Goal: Transaction & Acquisition: Purchase product/service

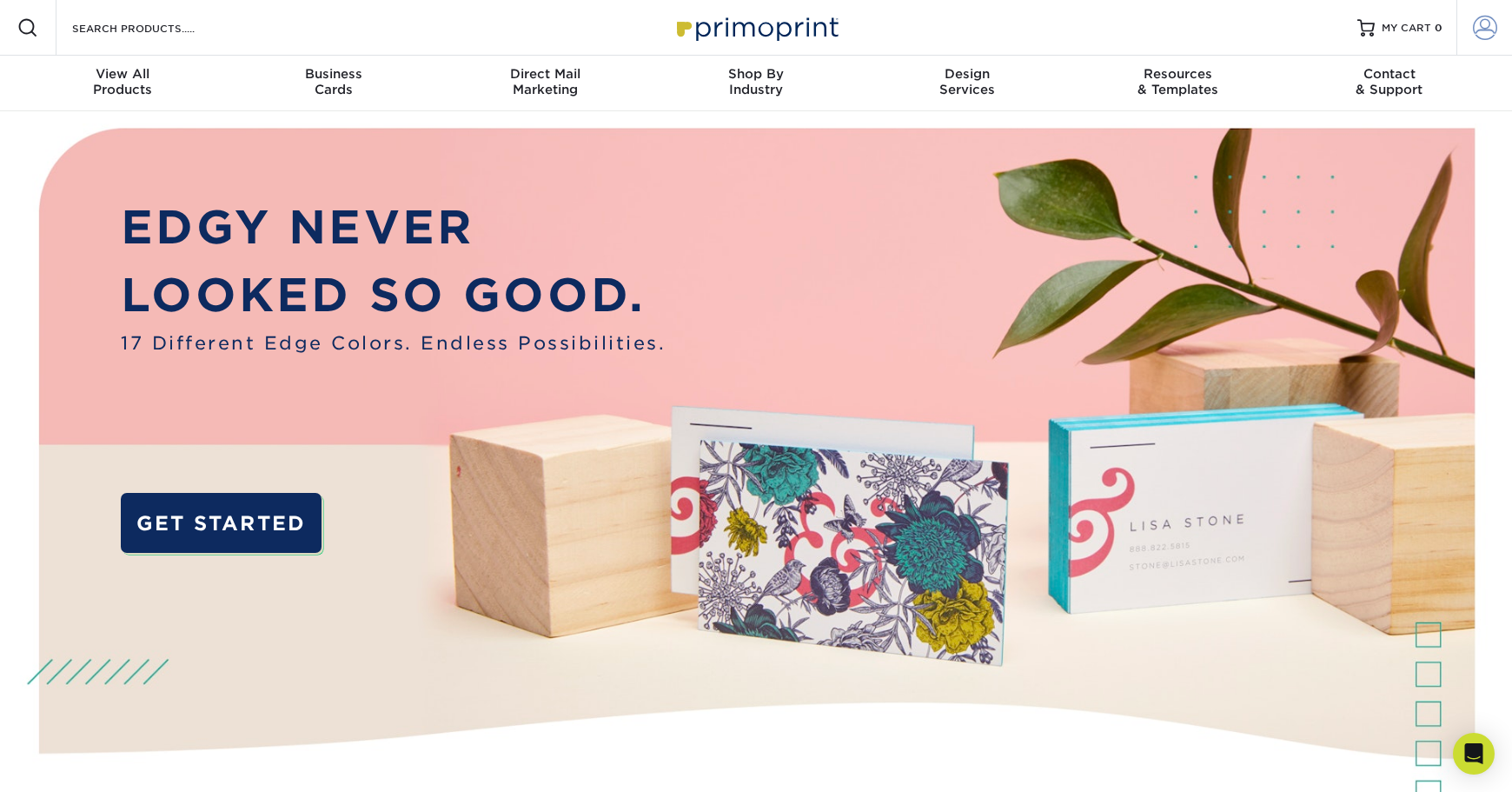
click at [1478, 27] on span at bounding box center [1485, 28] width 24 height 24
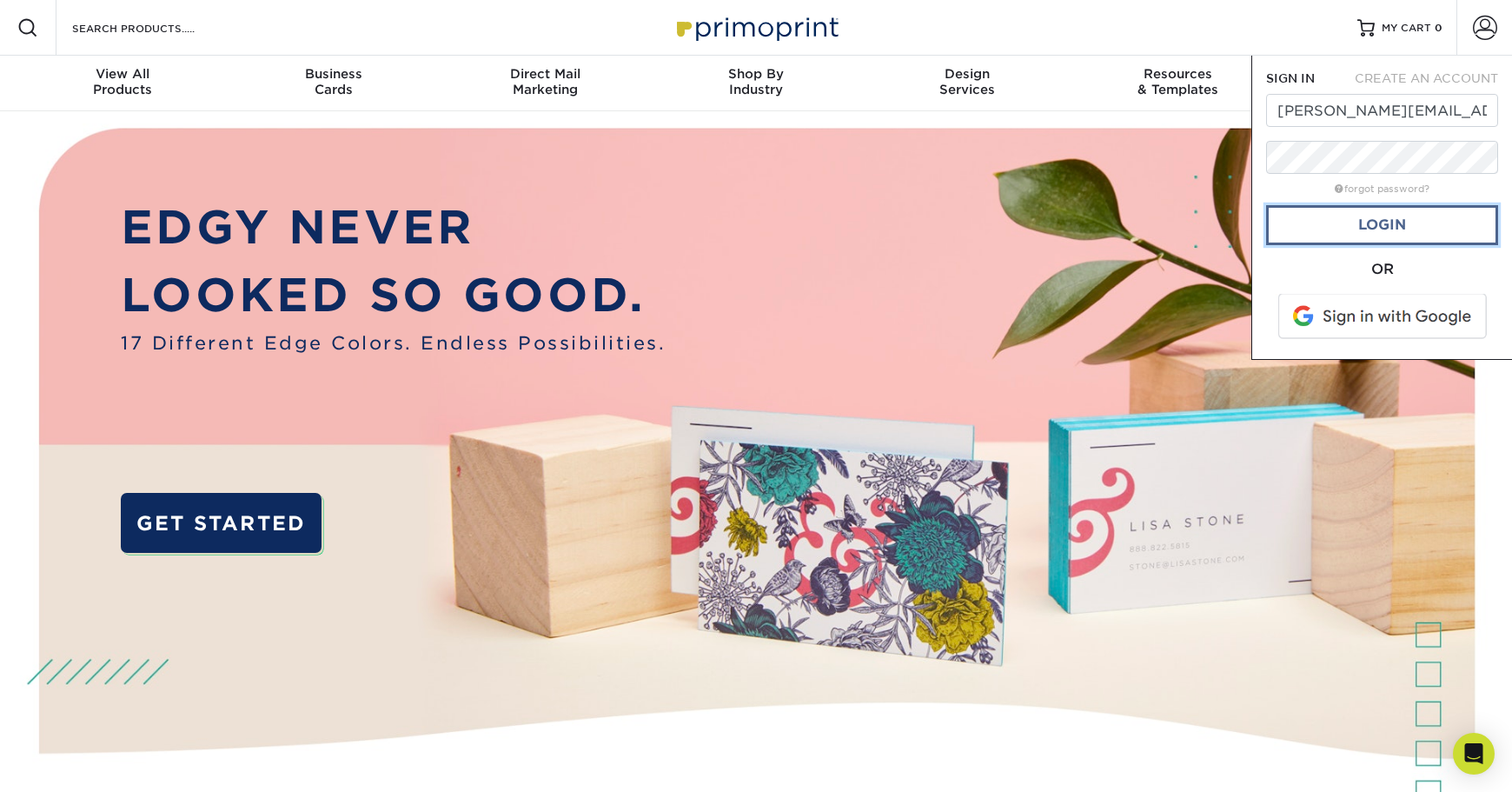
click at [1404, 222] on link "Login" at bounding box center [1382, 225] width 232 height 40
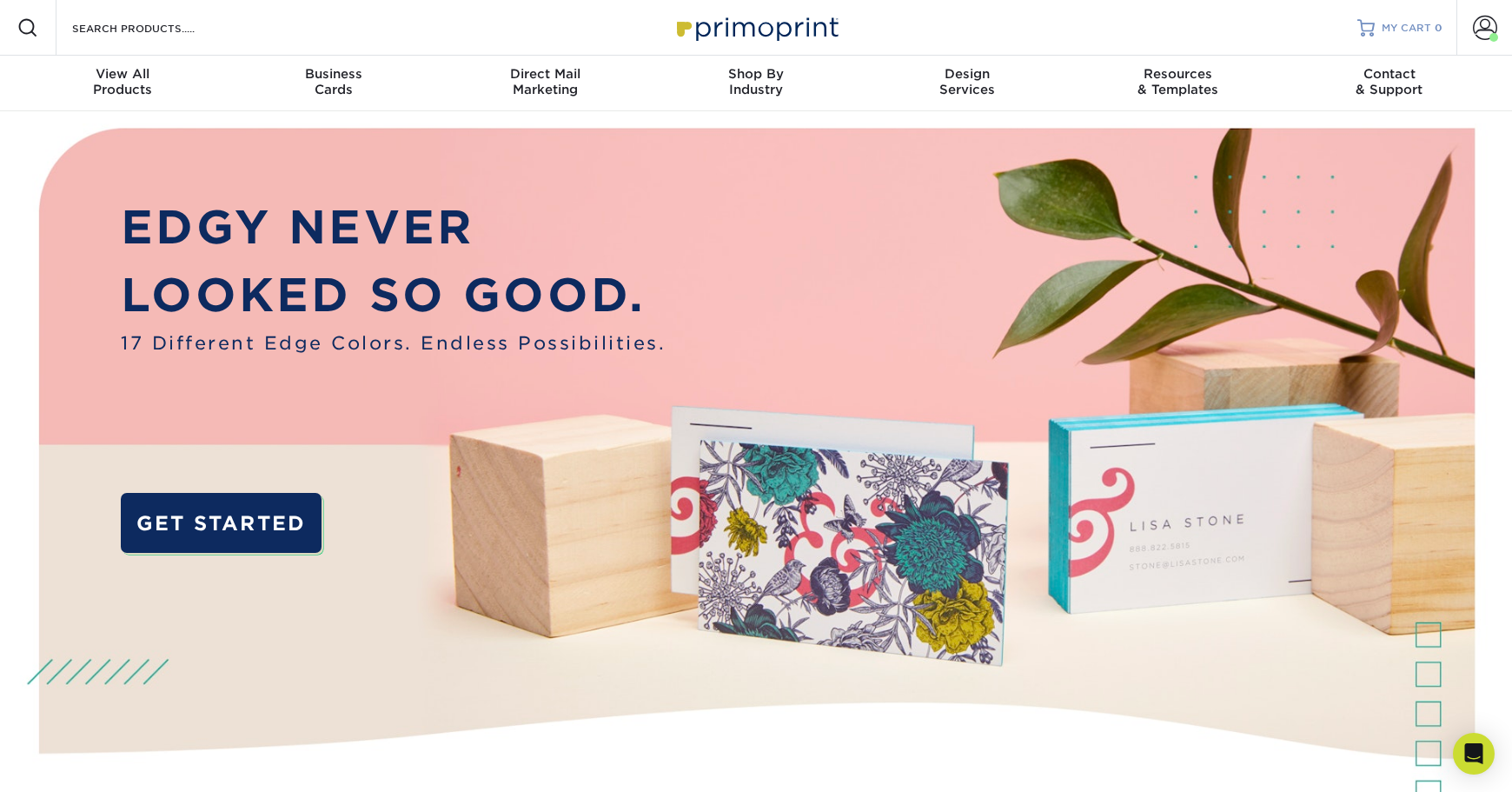
click at [1401, 24] on span "MY CART" at bounding box center [1406, 28] width 50 height 15
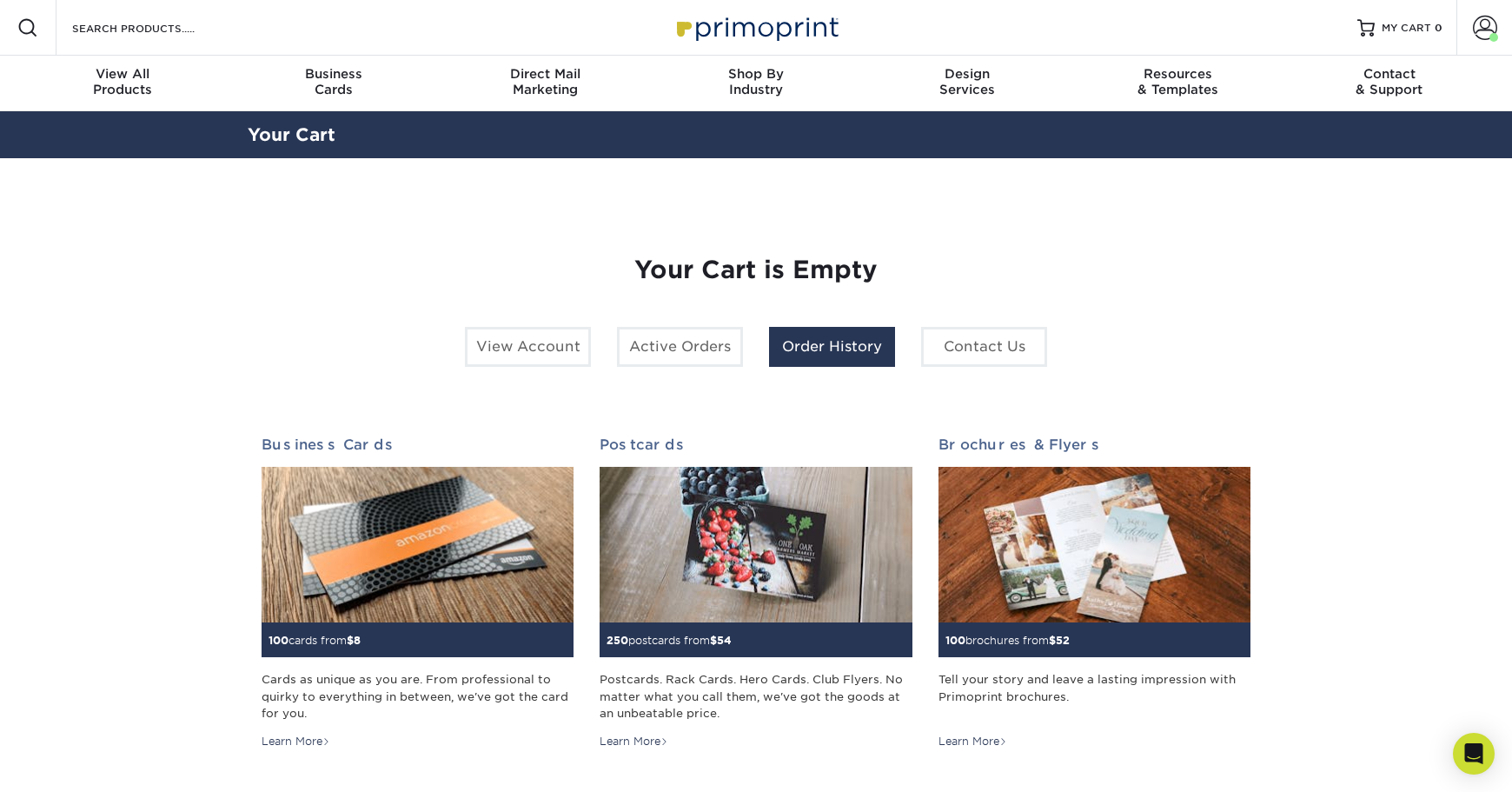
click at [835, 342] on link "Order History" at bounding box center [832, 347] width 126 height 40
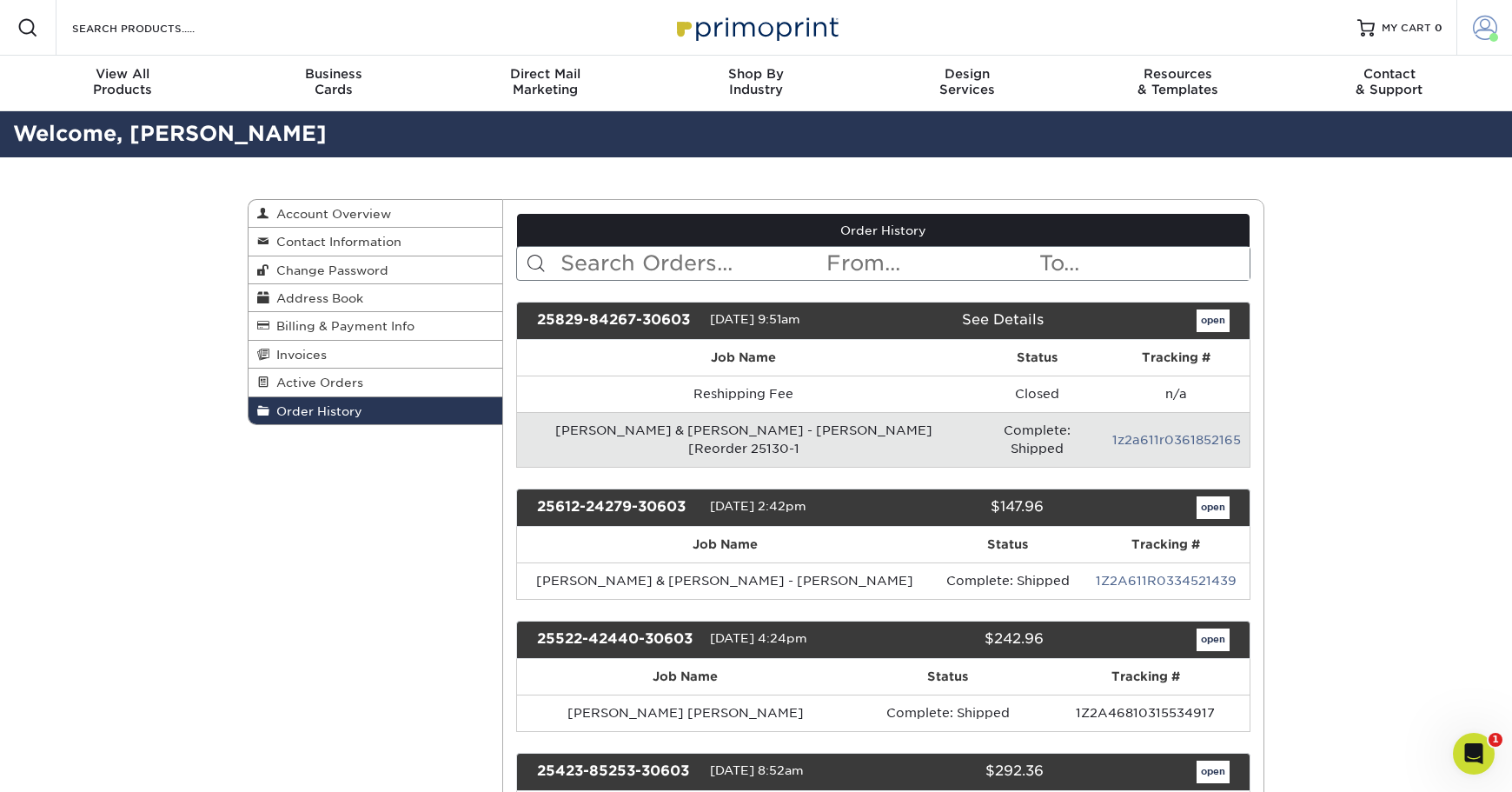
click at [1483, 25] on span at bounding box center [1485, 28] width 24 height 24
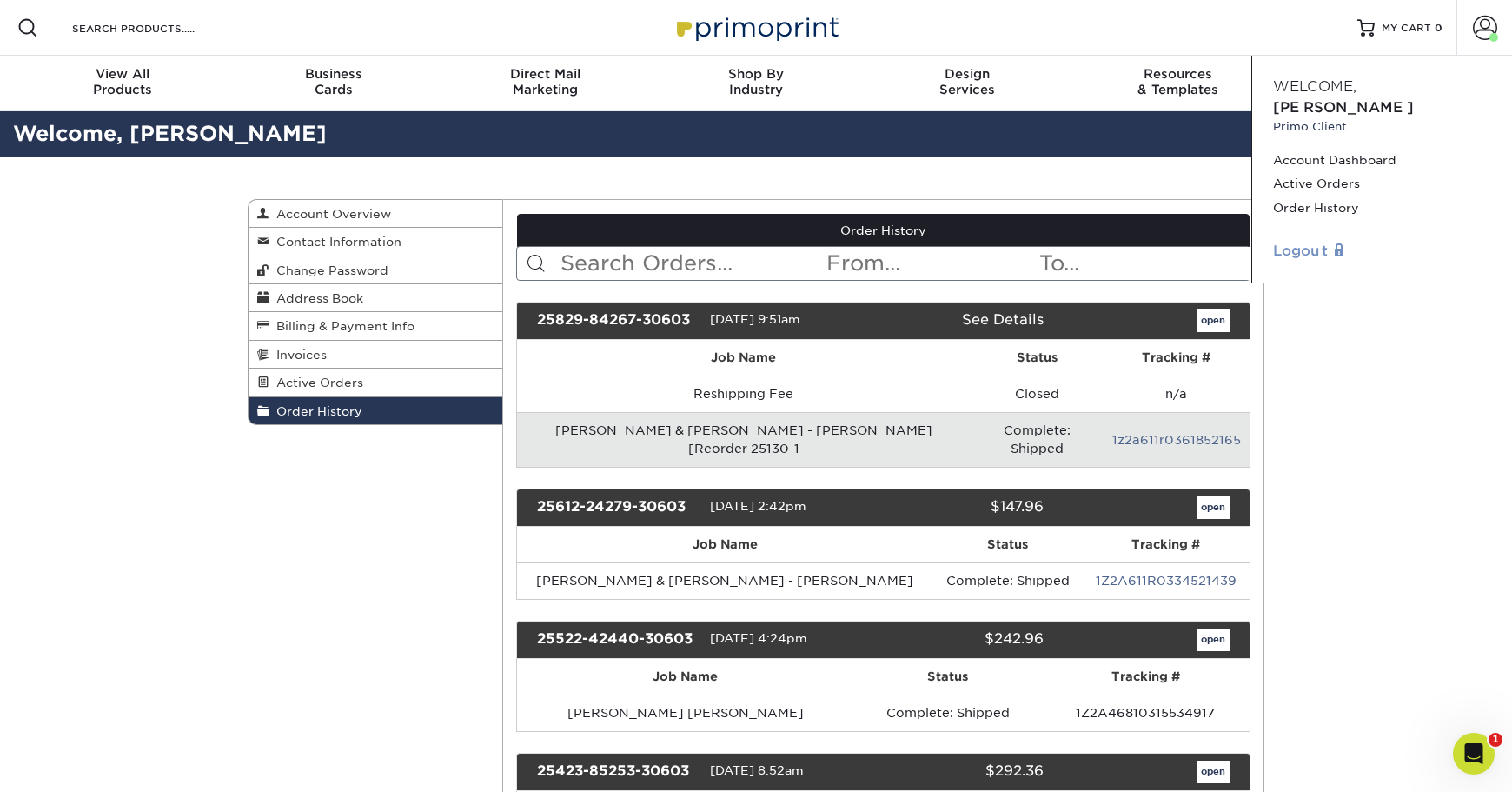
click at [1303, 241] on link "Logout" at bounding box center [1382, 251] width 218 height 21
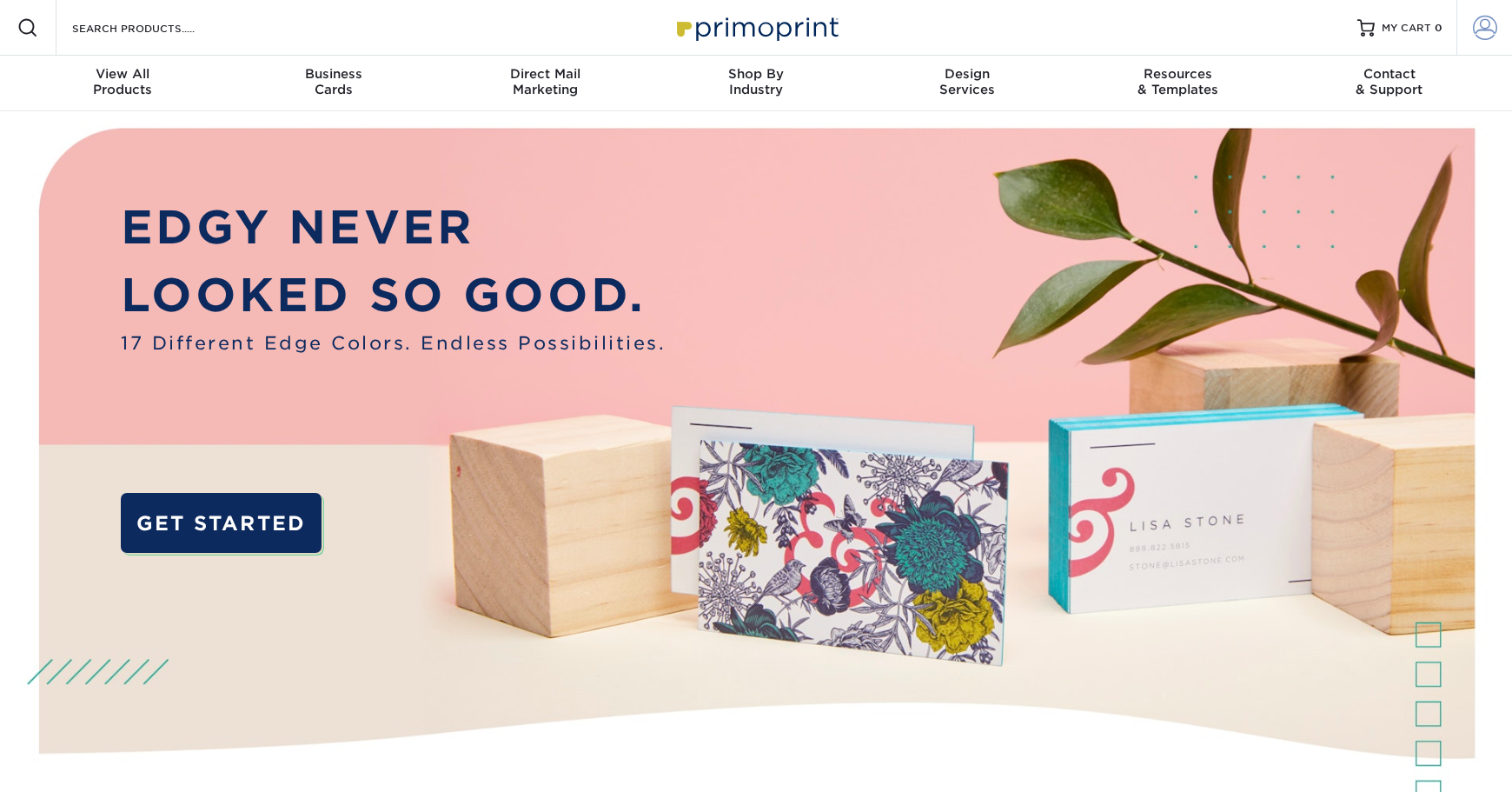
click at [1483, 24] on span at bounding box center [1485, 28] width 24 height 24
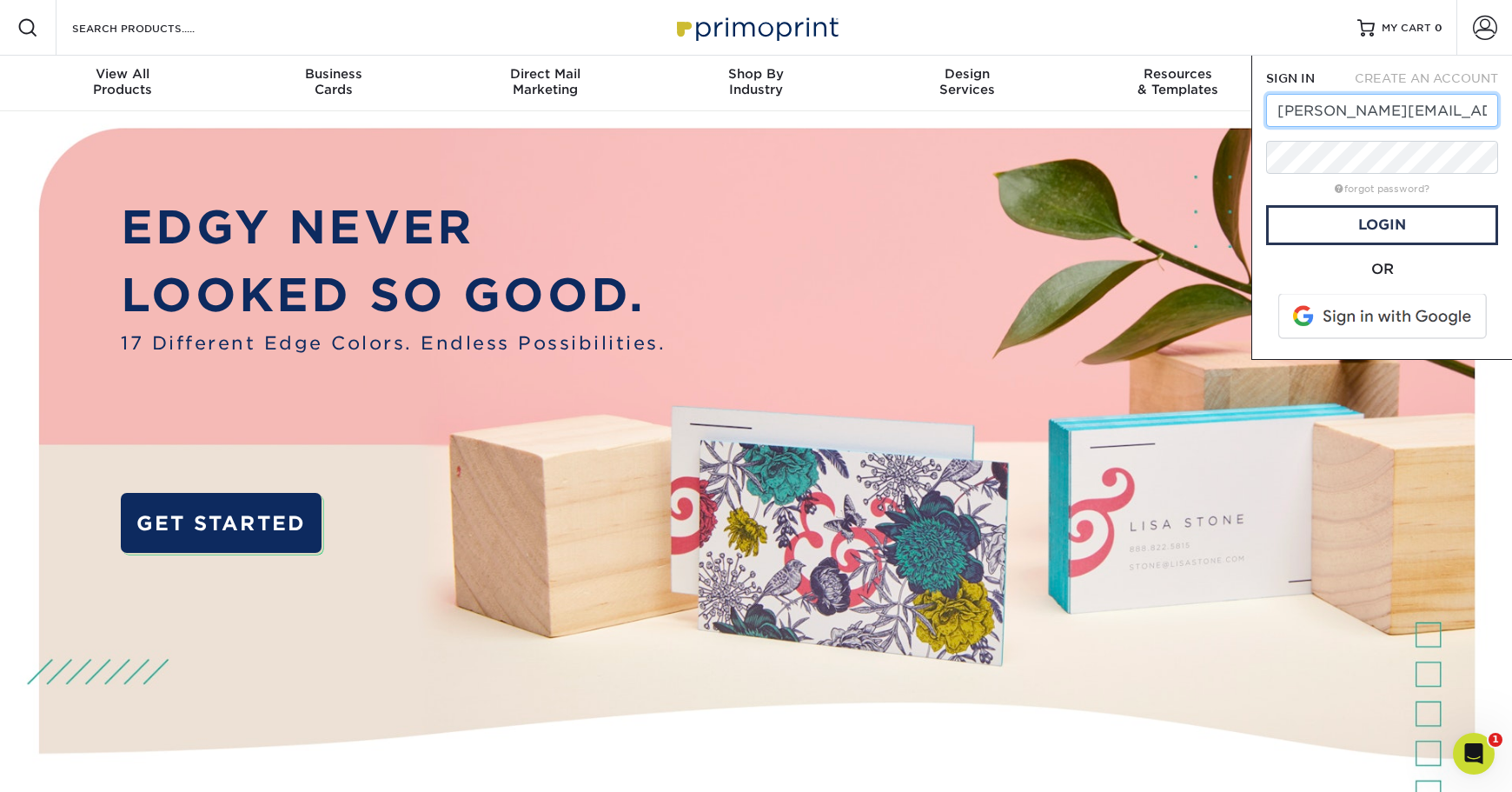
click at [1281, 107] on input "sarah@anntoine.com" at bounding box center [1382, 110] width 232 height 33
click at [1429, 112] on input "info@anntoine.com" at bounding box center [1382, 110] width 232 height 33
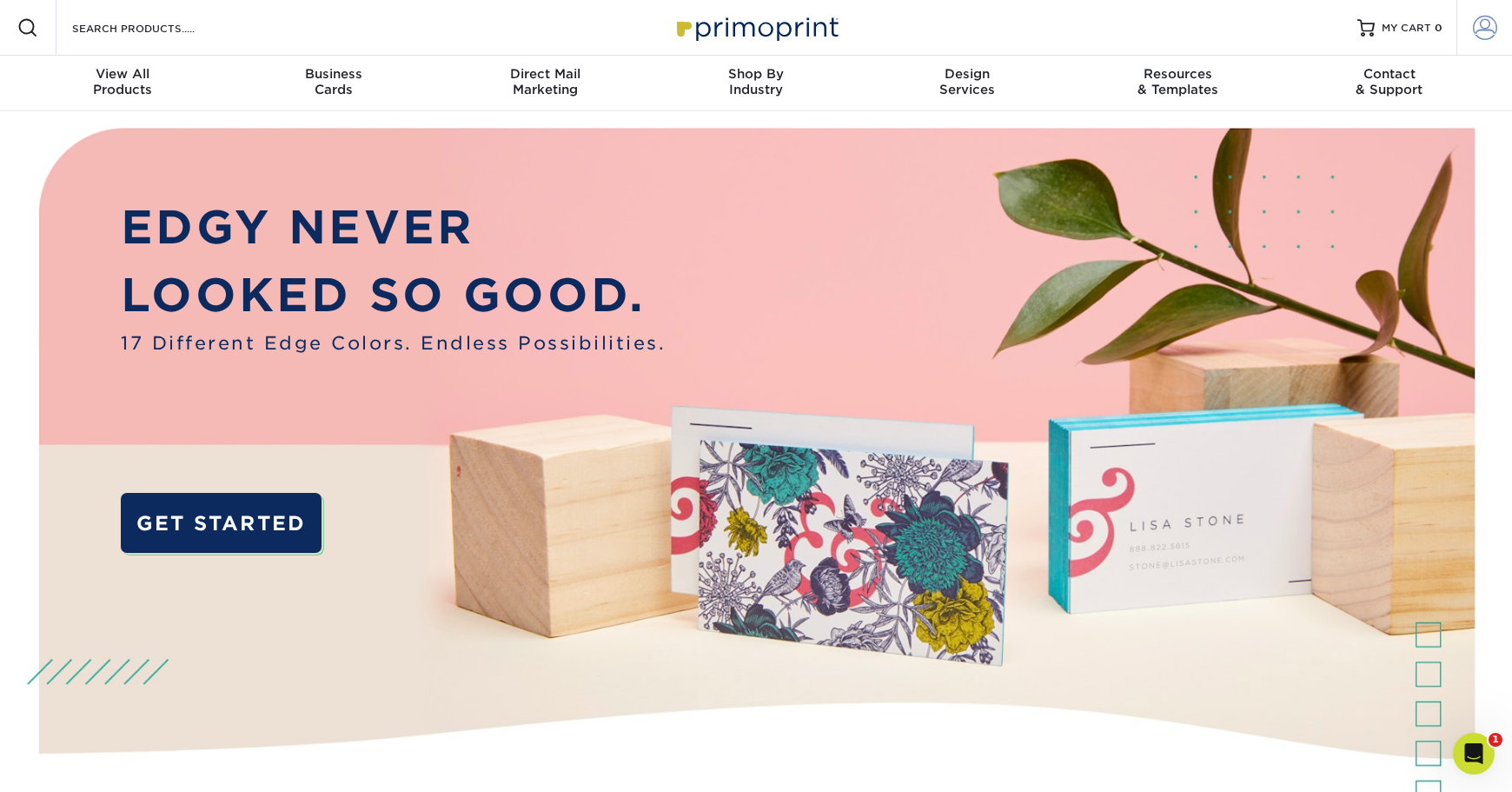
click at [1488, 28] on span at bounding box center [1485, 28] width 24 height 24
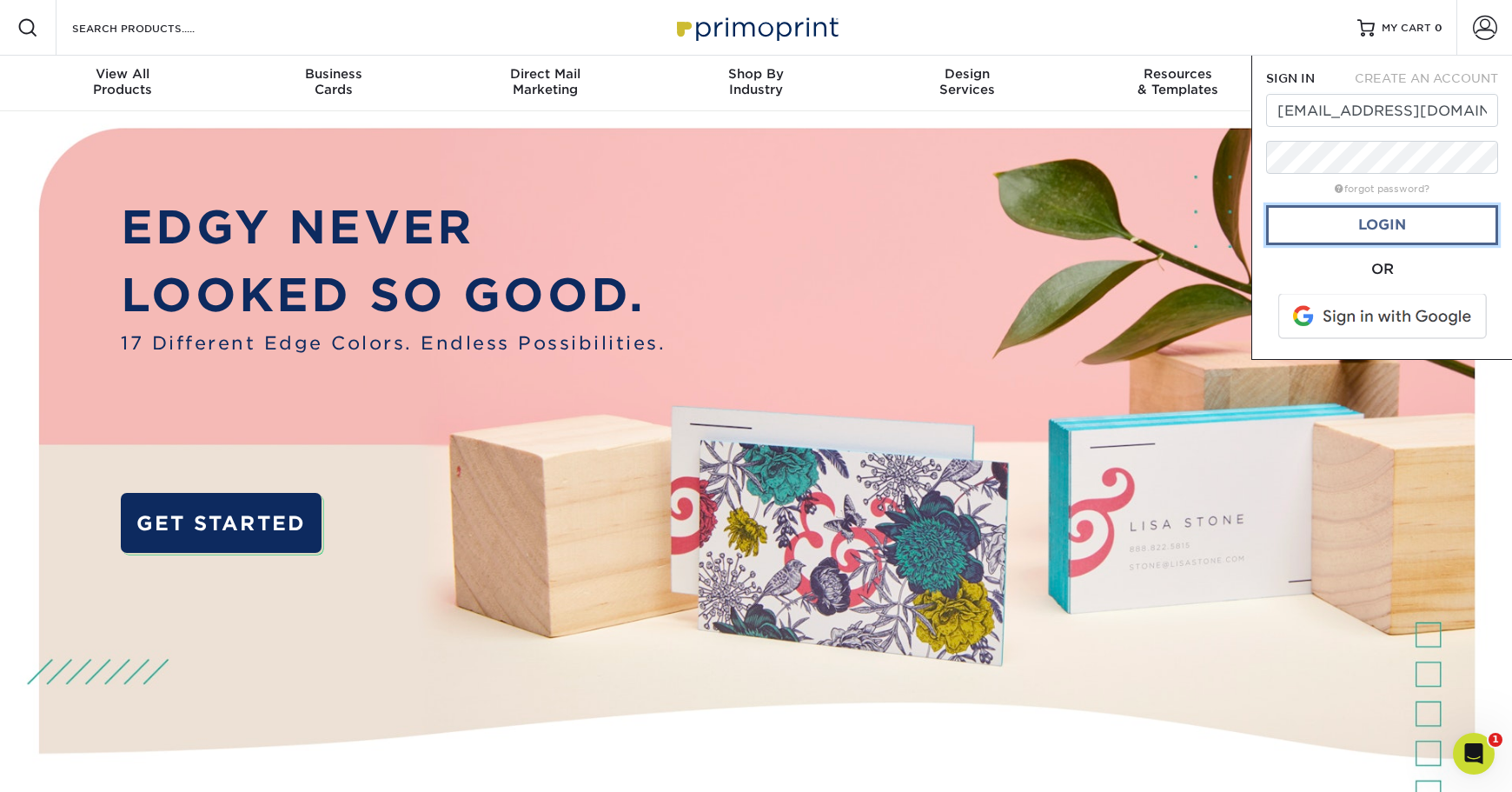
click at [1367, 219] on link "Login" at bounding box center [1382, 225] width 232 height 40
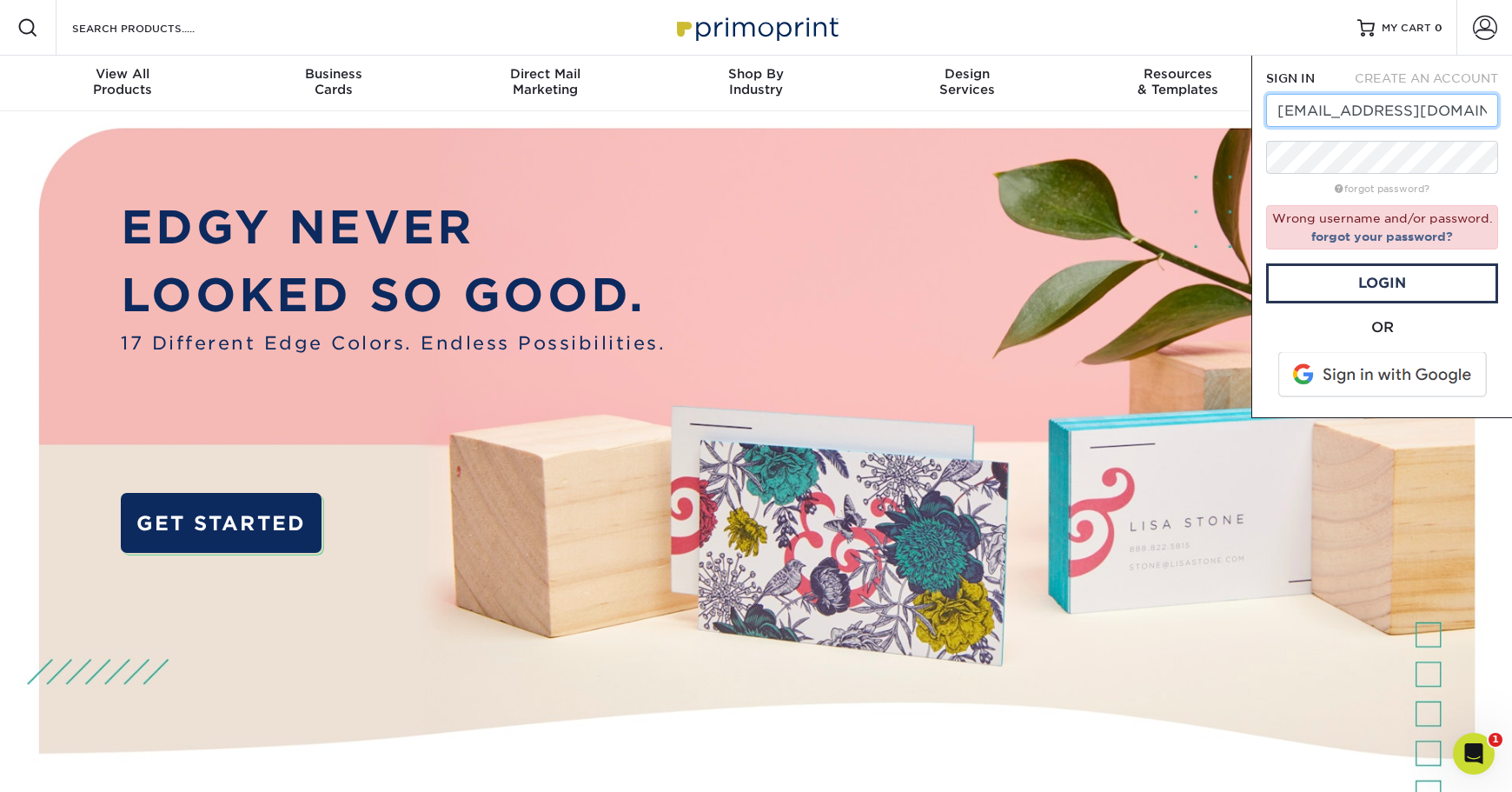
click at [1422, 107] on input "info@anntoine.com" at bounding box center [1382, 110] width 232 height 33
click at [1286, 106] on input "info@anntoine.com" at bounding box center [1382, 110] width 232 height 33
type input "[PERSON_NAME][EMAIL_ADDRESS][DOMAIN_NAME]"
click at [1340, 280] on link "Login" at bounding box center [1382, 283] width 232 height 40
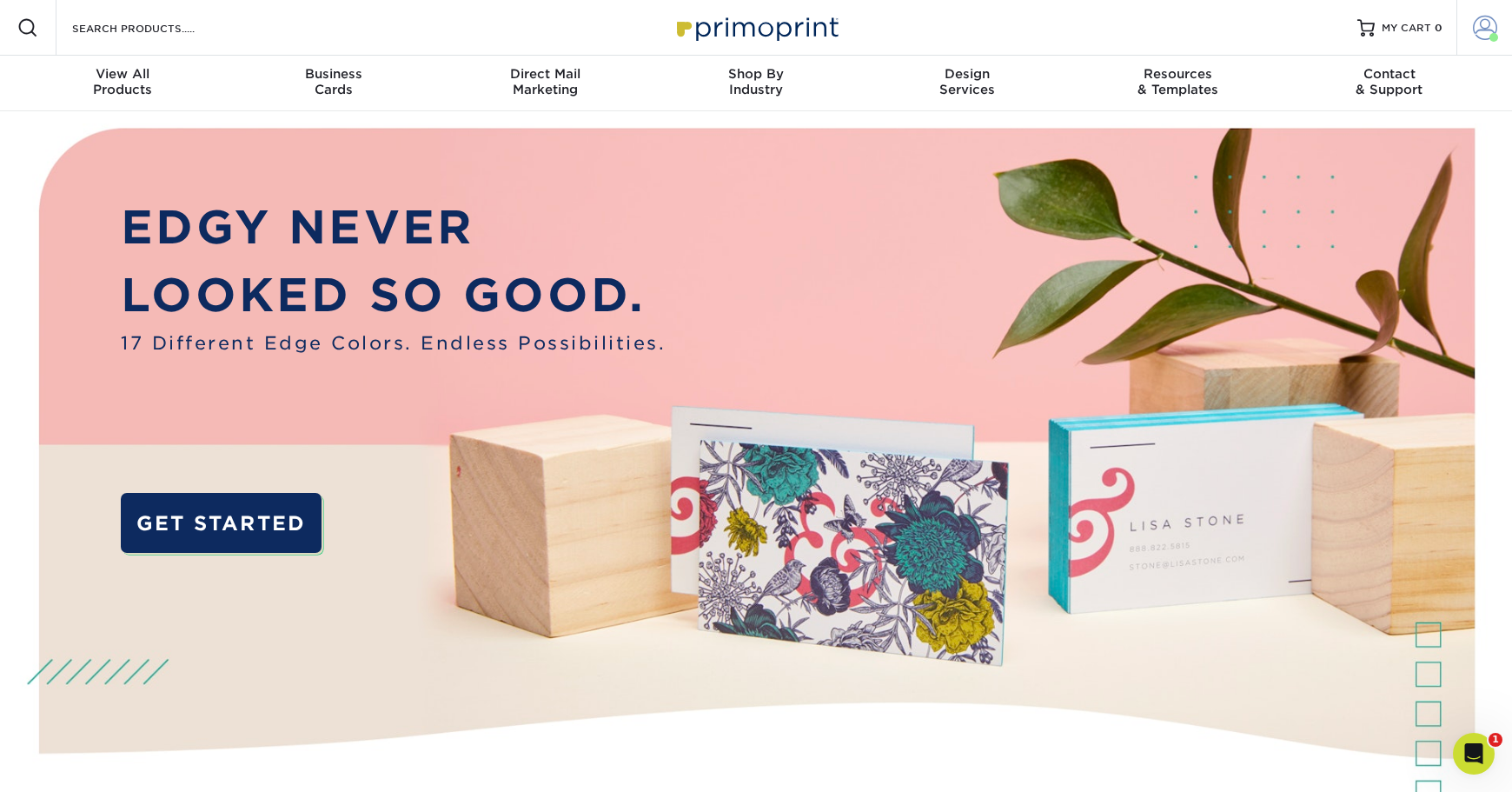
click at [1482, 31] on span at bounding box center [1485, 28] width 24 height 24
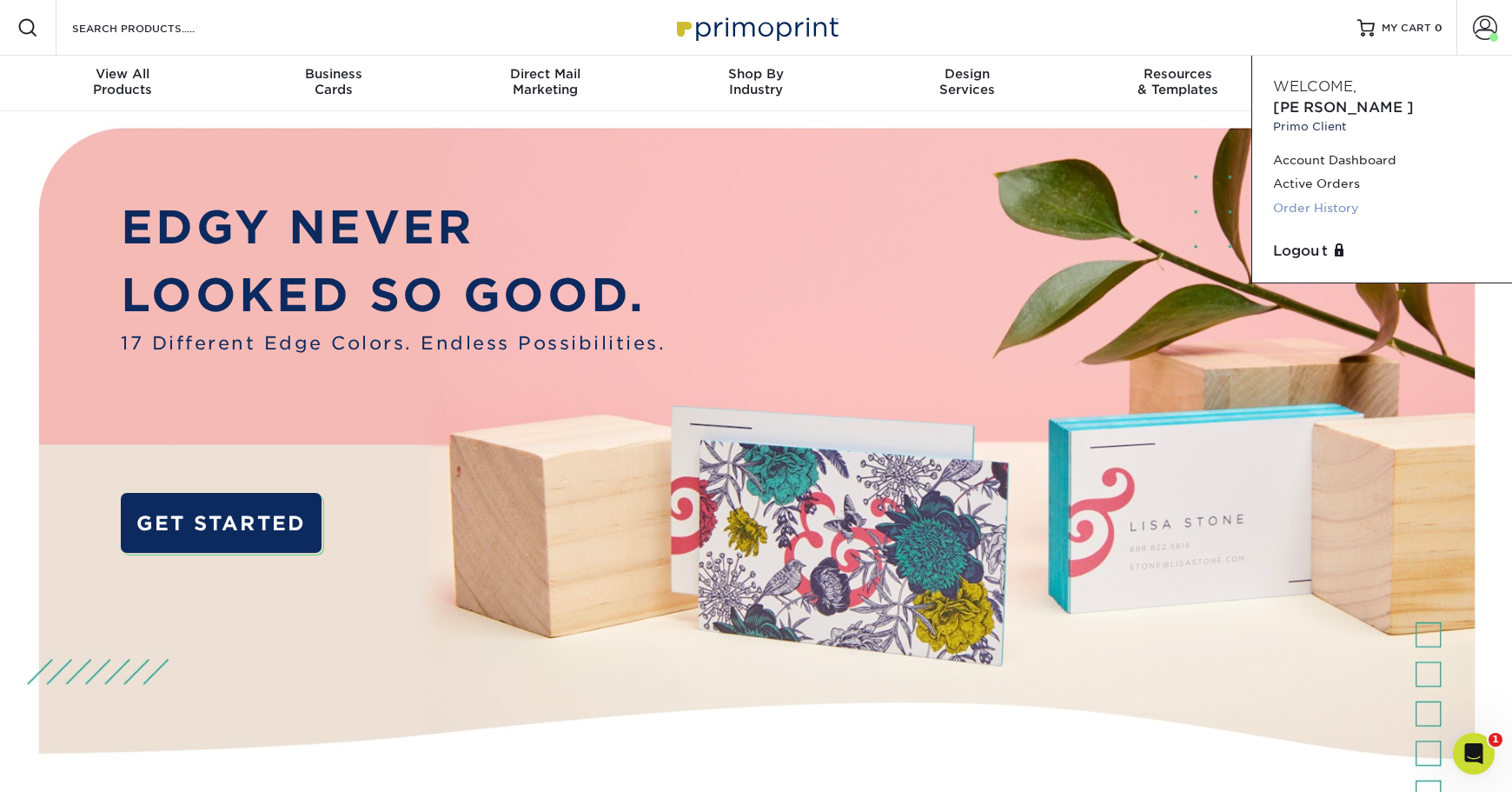
click at [1322, 196] on link "Order History" at bounding box center [1382, 208] width 218 height 23
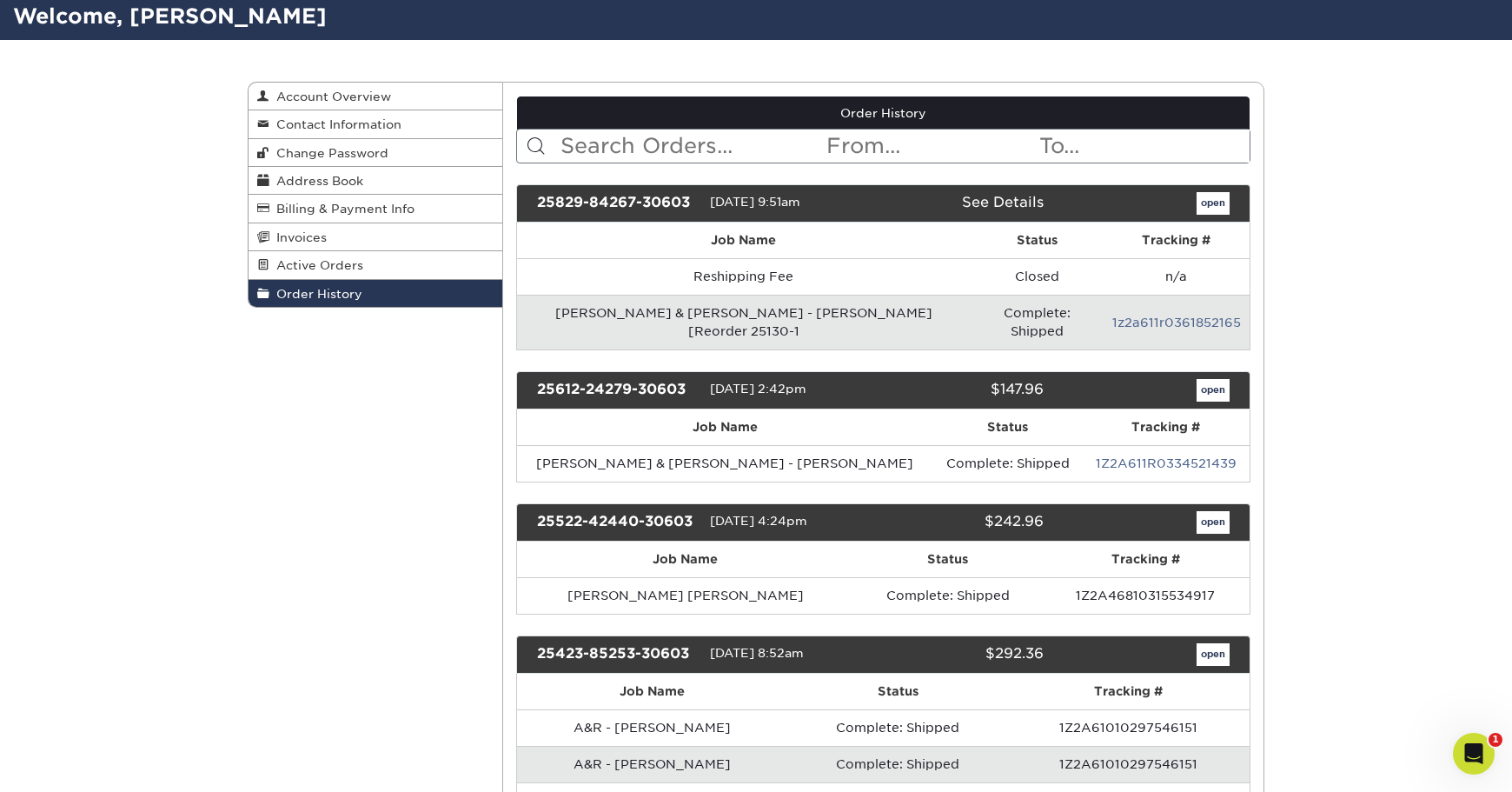
scroll to position [122, 0]
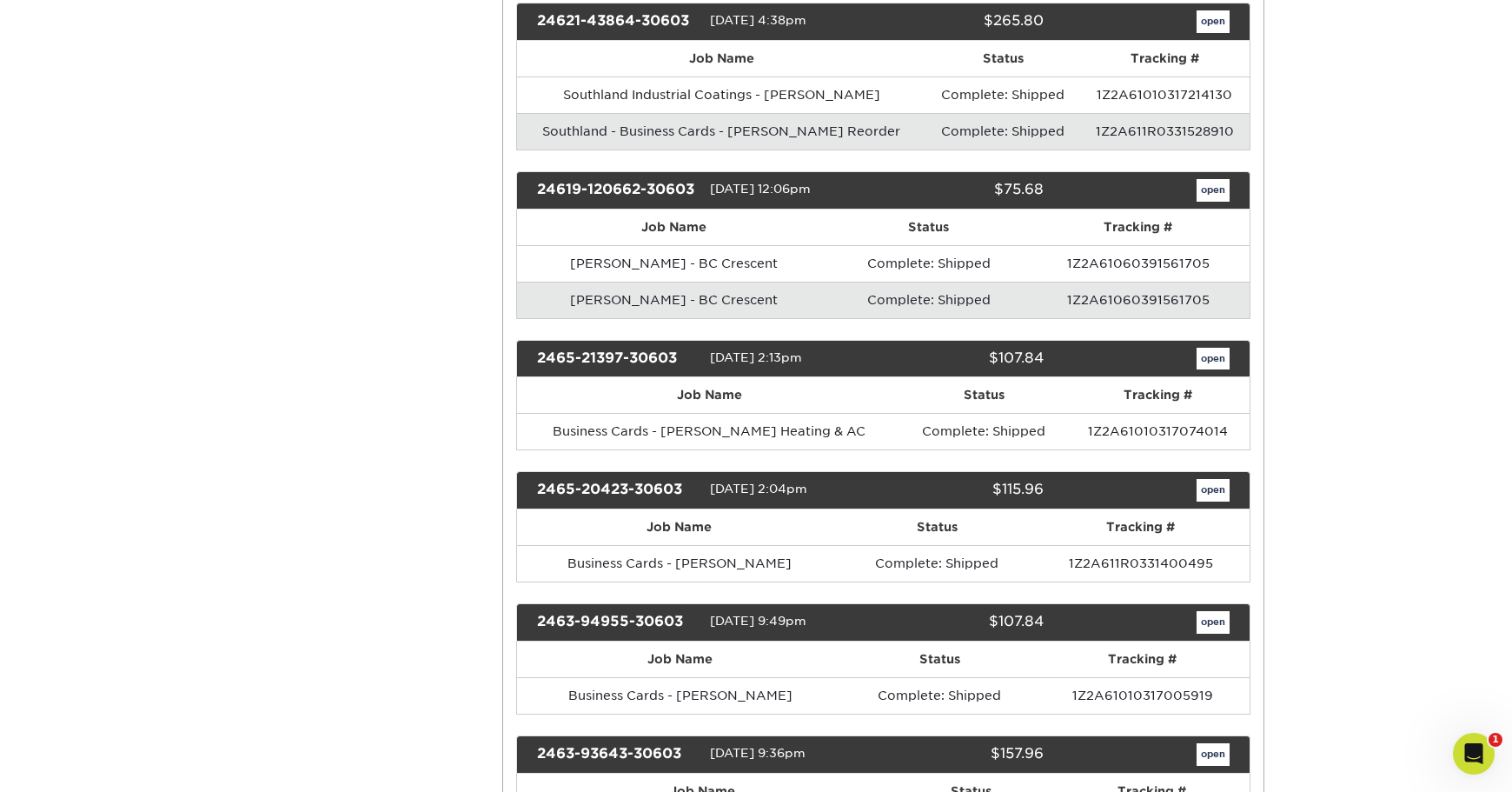
scroll to position [5465, 0]
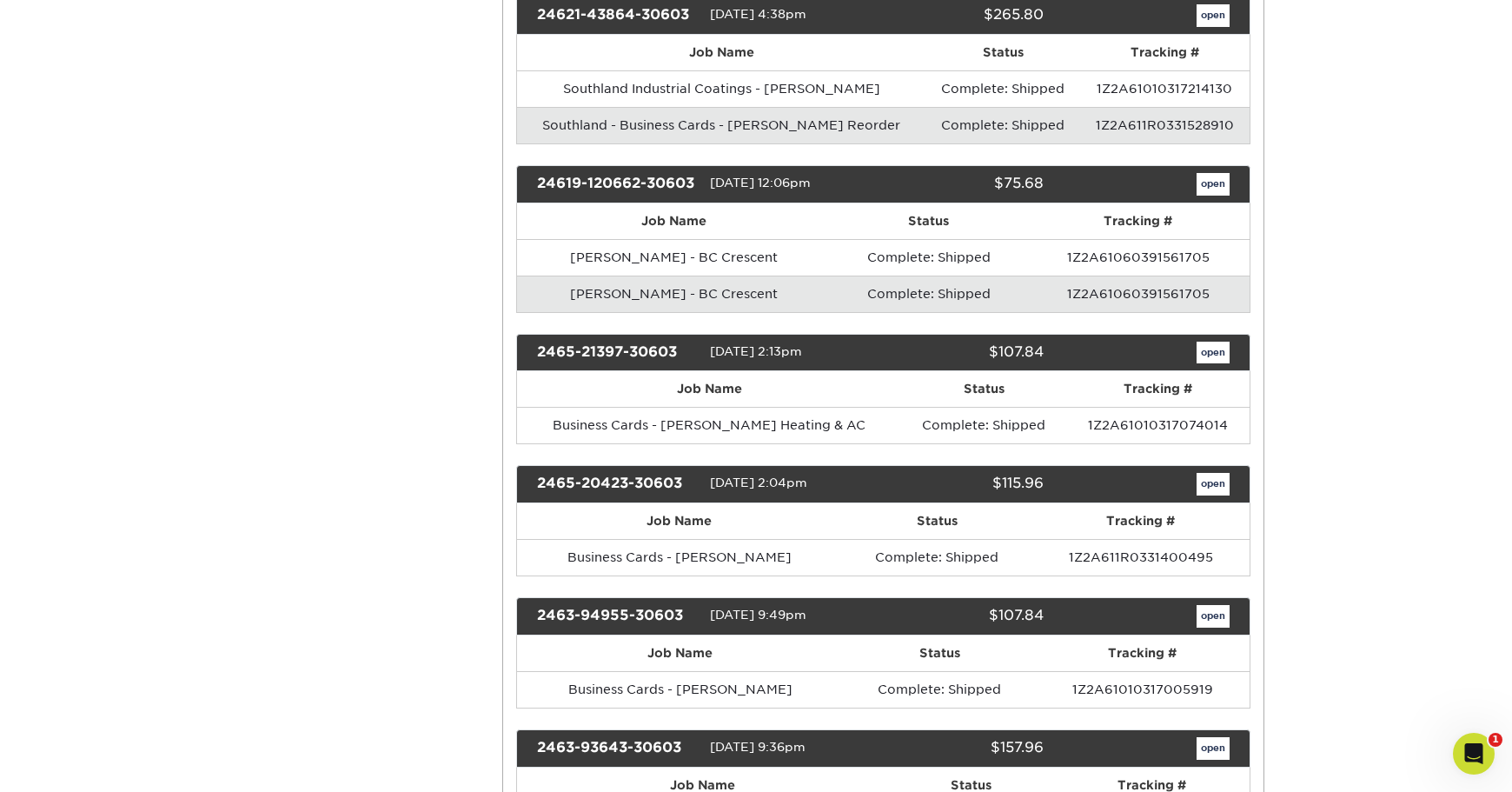
drag, startPoint x: 789, startPoint y: 354, endPoint x: 713, endPoint y: 354, distance: 76.0
click at [713, 354] on span "[DATE] 2:13pm" at bounding box center [756, 351] width 92 height 14
click at [1209, 354] on link "open" at bounding box center [1213, 353] width 33 height 23
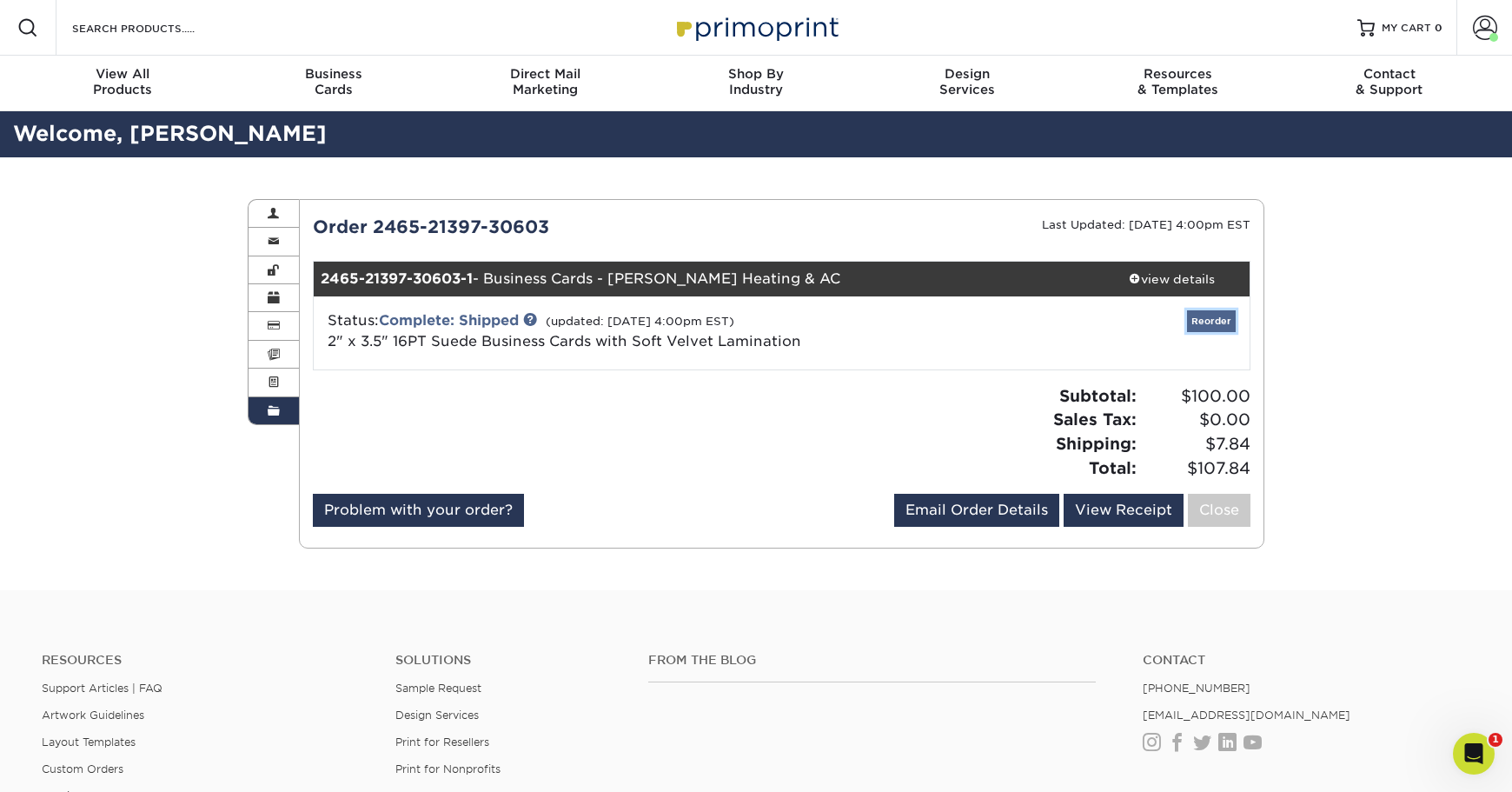
click at [1212, 318] on link "Reorder" at bounding box center [1211, 321] width 49 height 22
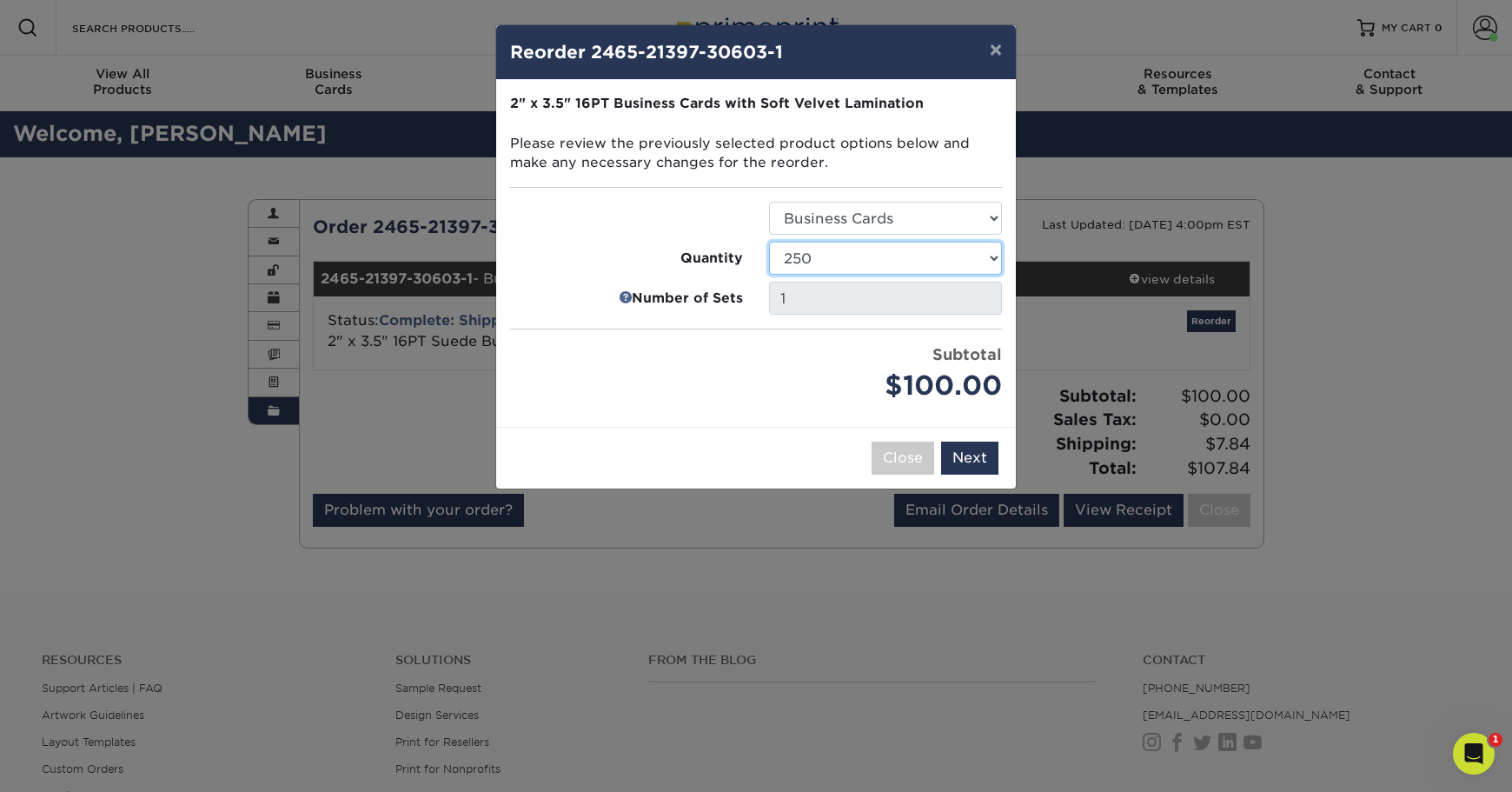
click at [867, 252] on select "100 250 500 1000 2500 5000 10000" at bounding box center [886, 258] width 233 height 33
select select "f593fda3-2d5c-4b9e-9c2c-6197b899ae74"
click at [769, 242] on select "100 250 500 1000 2500 5000 10000" at bounding box center [886, 258] width 233 height 33
click at [981, 460] on button "Next" at bounding box center [969, 458] width 57 height 33
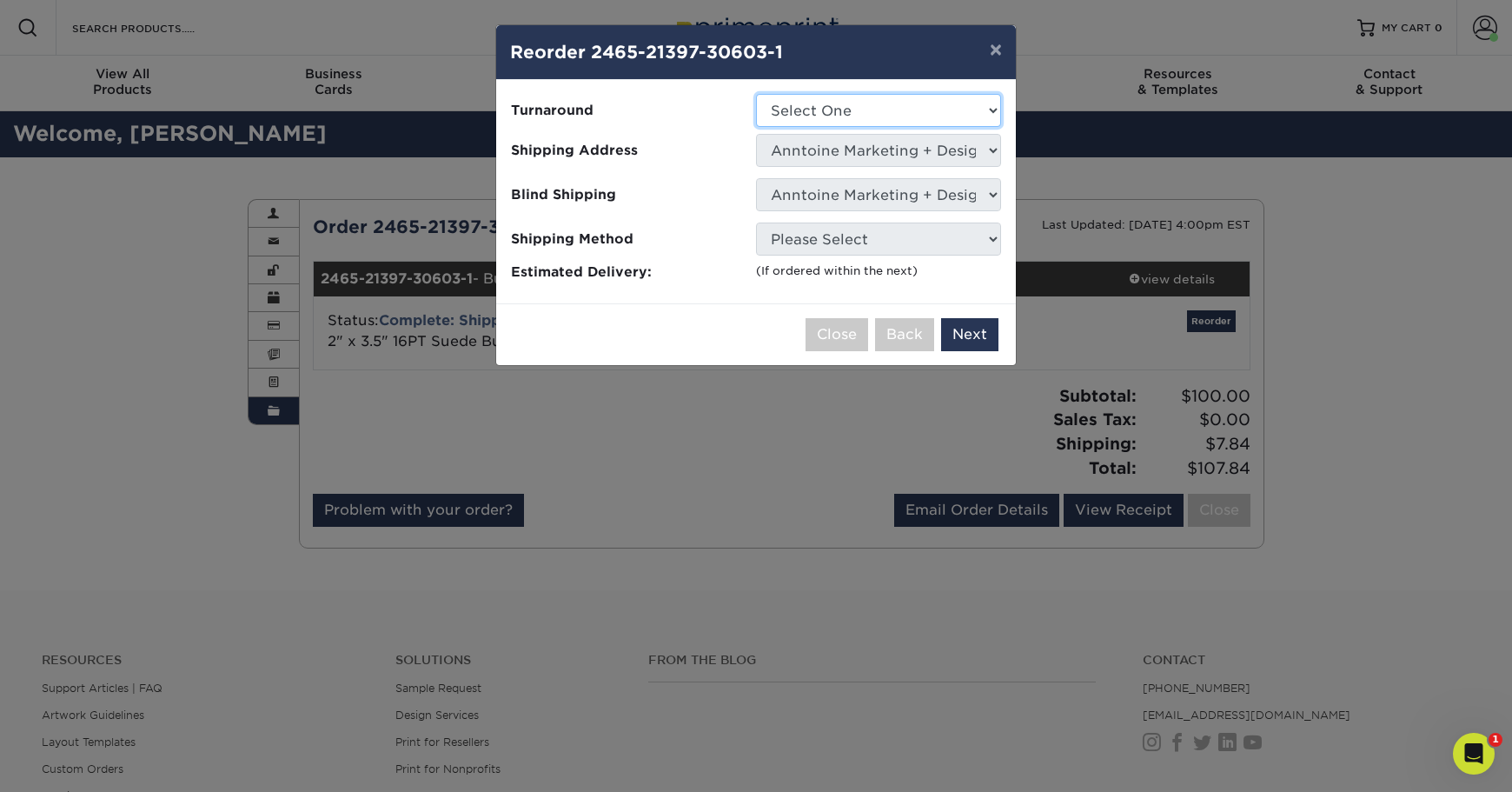
click at [808, 116] on select "Select One 2-4 Business Days 2 Day Next Business Day" at bounding box center [879, 110] width 245 height 33
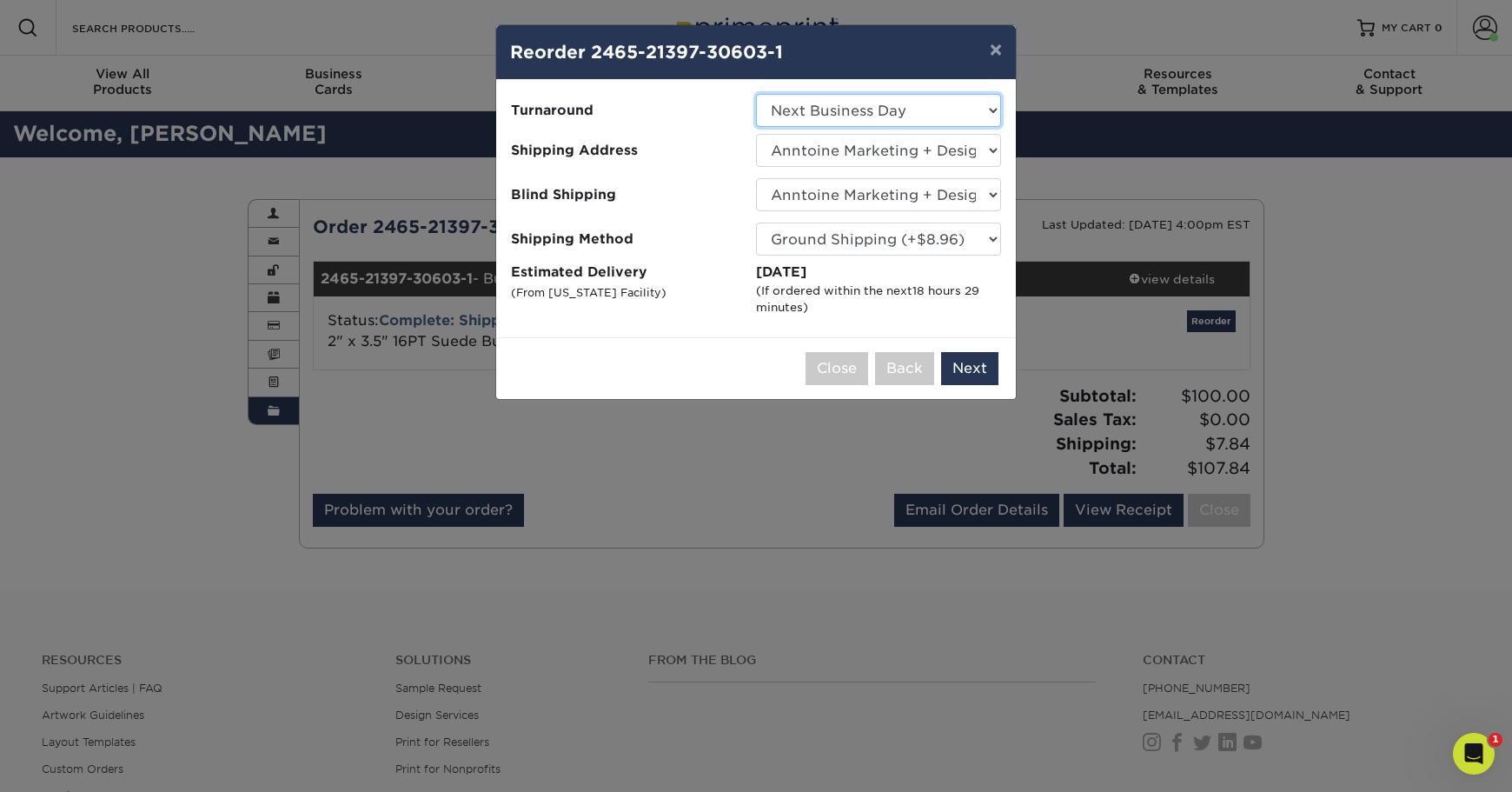
click at [789, 108] on select "Select One 2-4 Business Days 2 Day Next Business Day" at bounding box center [879, 110] width 245 height 33
select select "1a11b642-423c-411c-95f3-bf9ecd1214c9"
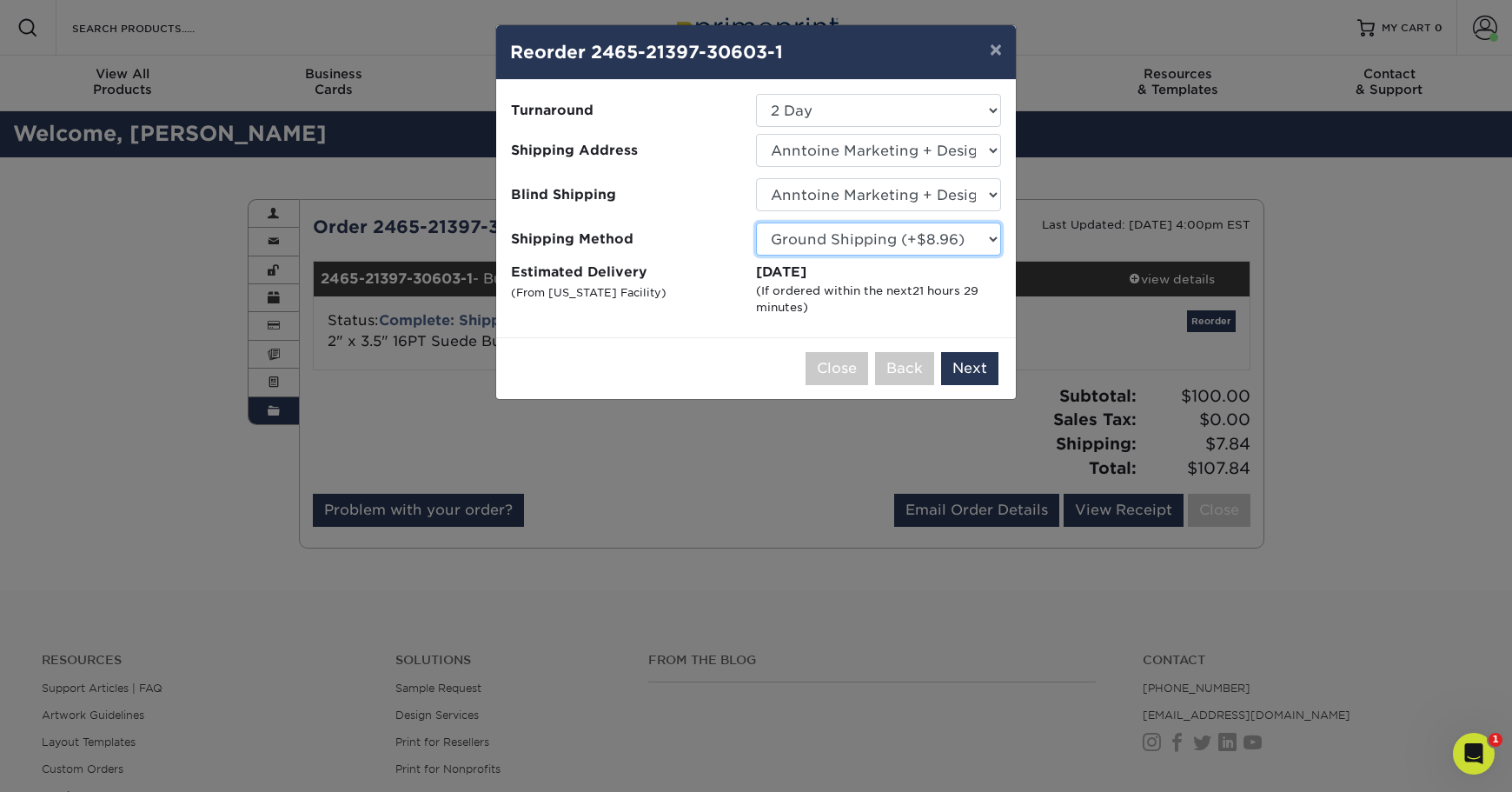
click at [906, 243] on select "Please Select Ground Shipping (+$8.96) 3 Day Shipping Service (+$20.07) 2 Day A…" at bounding box center [879, 239] width 245 height 33
click at [756, 223] on select "Please Select Ground Shipping (+$8.96) 3 Day Shipping Service (+$20.07) 2 Day A…" at bounding box center [879, 239] width 245 height 33
click at [896, 246] on select "Please Select Ground Shipping (+$8.96) 3 Day Shipping Service (+$20.07) 2 Day A…" at bounding box center [879, 239] width 245 height 33
click at [756, 223] on select "Please Select Ground Shipping (+$8.96) 3 Day Shipping Service (+$20.07) 2 Day A…" at bounding box center [879, 239] width 245 height 33
click at [920, 230] on select "Please Select Ground Shipping (+$8.96) 3 Day Shipping Service (+$20.07) 2 Day A…" at bounding box center [879, 239] width 245 height 33
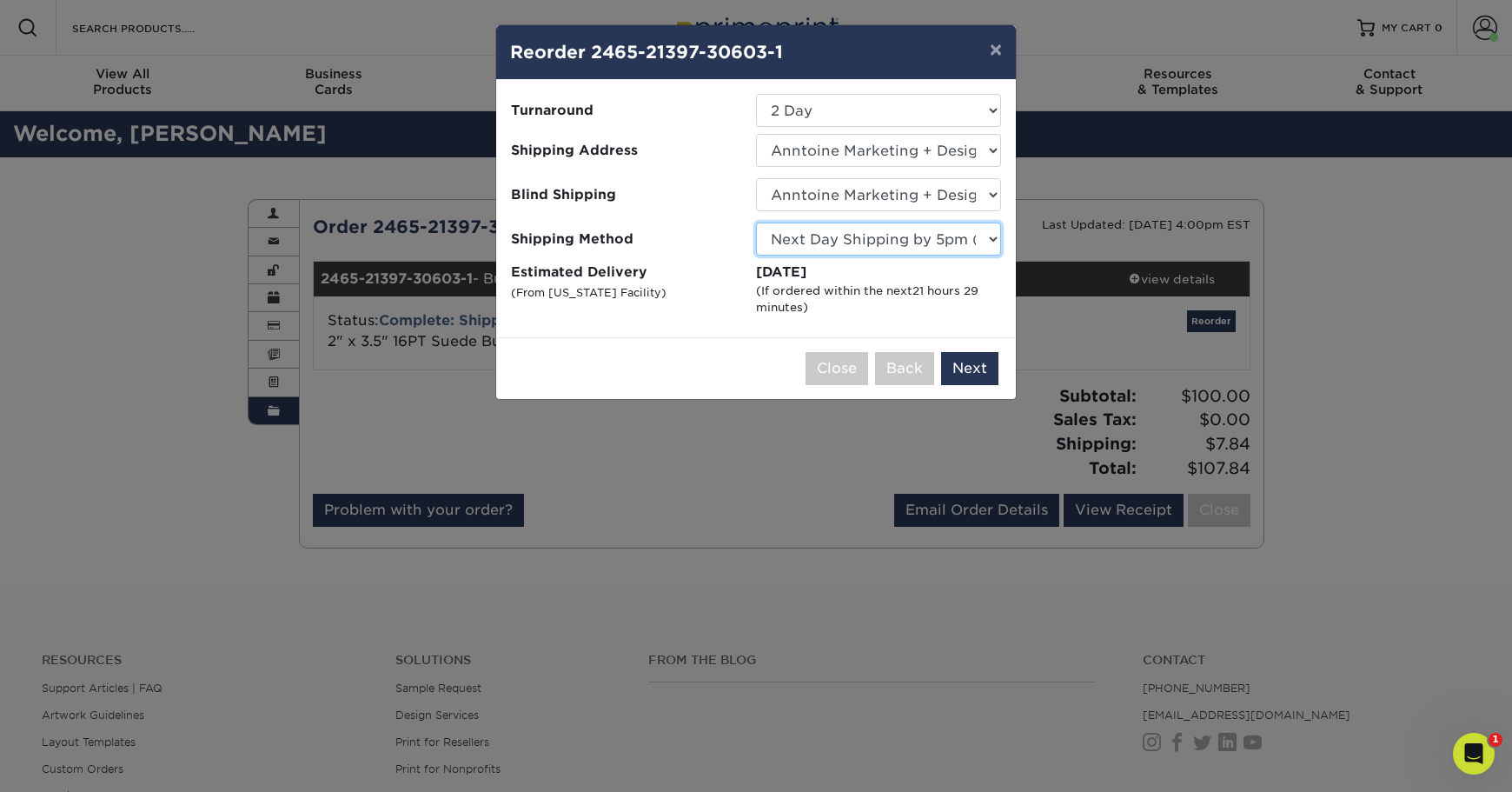
click at [756, 223] on select "Please Select Ground Shipping (+$8.96) 3 Day Shipping Service (+$20.07) 2 Day A…" at bounding box center [879, 239] width 245 height 33
click at [906, 236] on select "Please Select Ground Shipping (+$8.96) 3 Day Shipping Service (+$20.07) 2 Day A…" at bounding box center [879, 239] width 245 height 33
click at [756, 223] on select "Please Select Ground Shipping (+$8.96) 3 Day Shipping Service (+$20.07) 2 Day A…" at bounding box center [879, 239] width 245 height 33
click at [899, 229] on select "Please Select Ground Shipping (+$8.96) 3 Day Shipping Service (+$20.07) 2 Day A…" at bounding box center [879, 239] width 245 height 33
click at [756, 223] on select "Please Select Ground Shipping (+$8.96) 3 Day Shipping Service (+$20.07) 2 Day A…" at bounding box center [879, 239] width 245 height 33
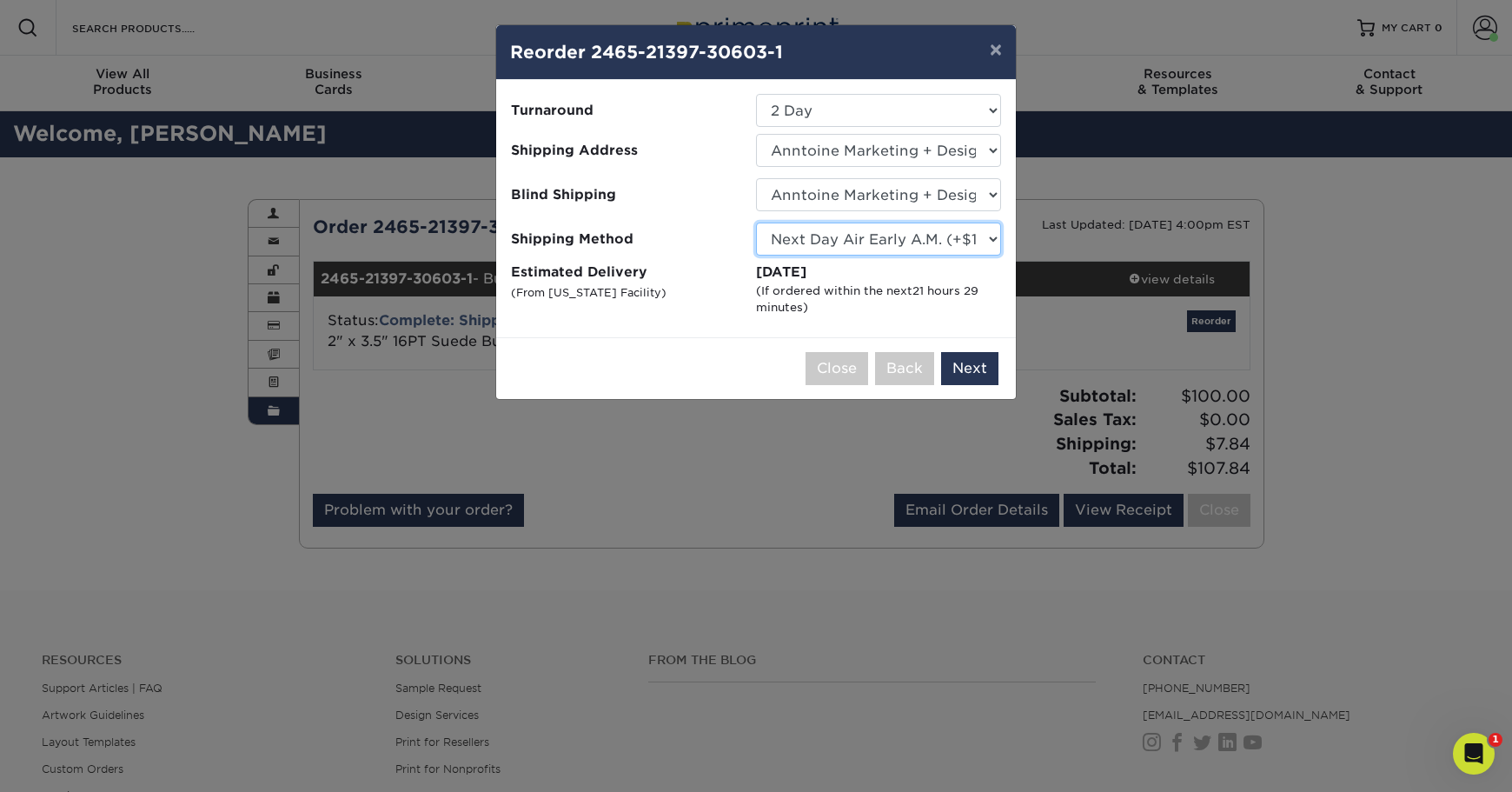
click at [904, 233] on select "Please Select Ground Shipping (+$8.96) 3 Day Shipping Service (+$20.07) 2 Day A…" at bounding box center [879, 239] width 245 height 33
select select "13"
click at [756, 223] on select "Please Select Ground Shipping (+$8.96) 3 Day Shipping Service (+$20.07) 2 Day A…" at bounding box center [879, 239] width 245 height 33
click at [823, 108] on select "Select One 2-4 Business Days 2 Day Next Business Day" at bounding box center [879, 110] width 245 height 33
select select "65a5fa8a-fb52-4714-932f-d83f09a2779d"
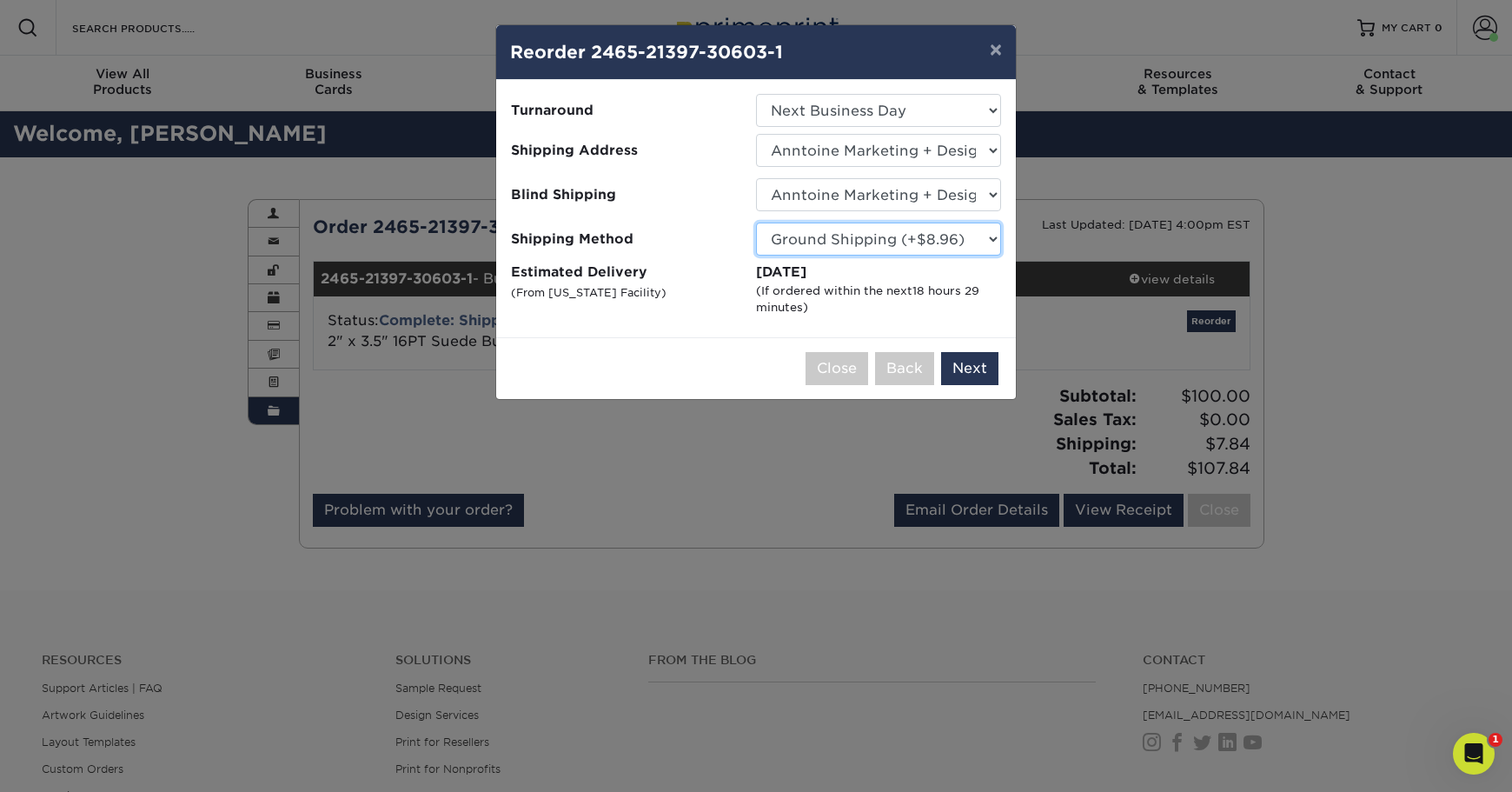
click at [863, 241] on select "Please Select Ground Shipping (+$8.96) 3 Day Shipping Service (+$20.07) 2 Day A…" at bounding box center [879, 239] width 245 height 33
select select "13"
click at [756, 223] on select "Please Select Ground Shipping (+$8.96) 3 Day Shipping Service (+$20.07) 2 Day A…" at bounding box center [879, 239] width 245 height 33
click at [972, 374] on button "Next" at bounding box center [969, 369] width 57 height 33
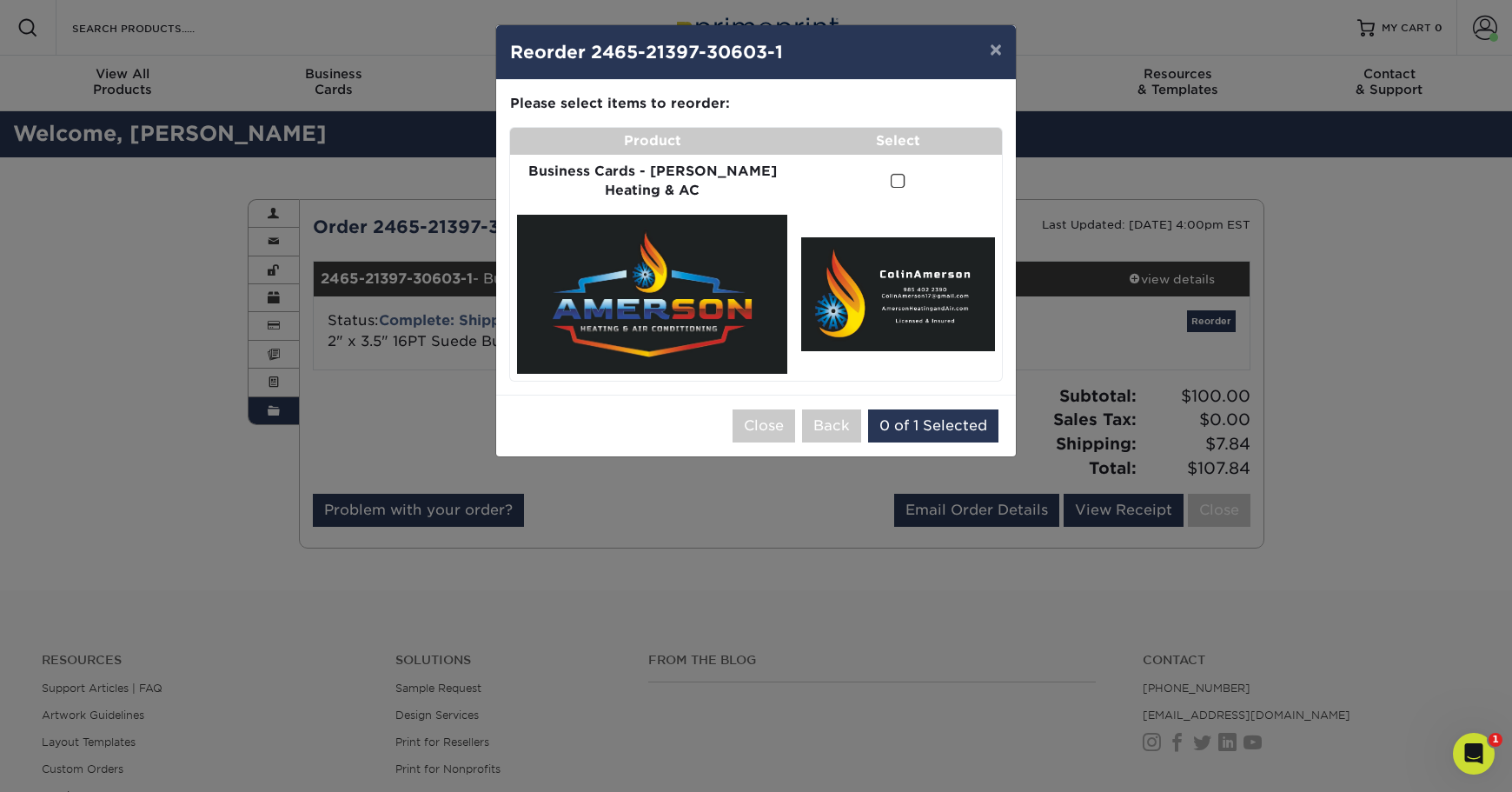
click at [890, 181] on span at bounding box center [897, 181] width 15 height 17
click at [0, 0] on input "checkbox" at bounding box center [0, 0] width 0 height 0
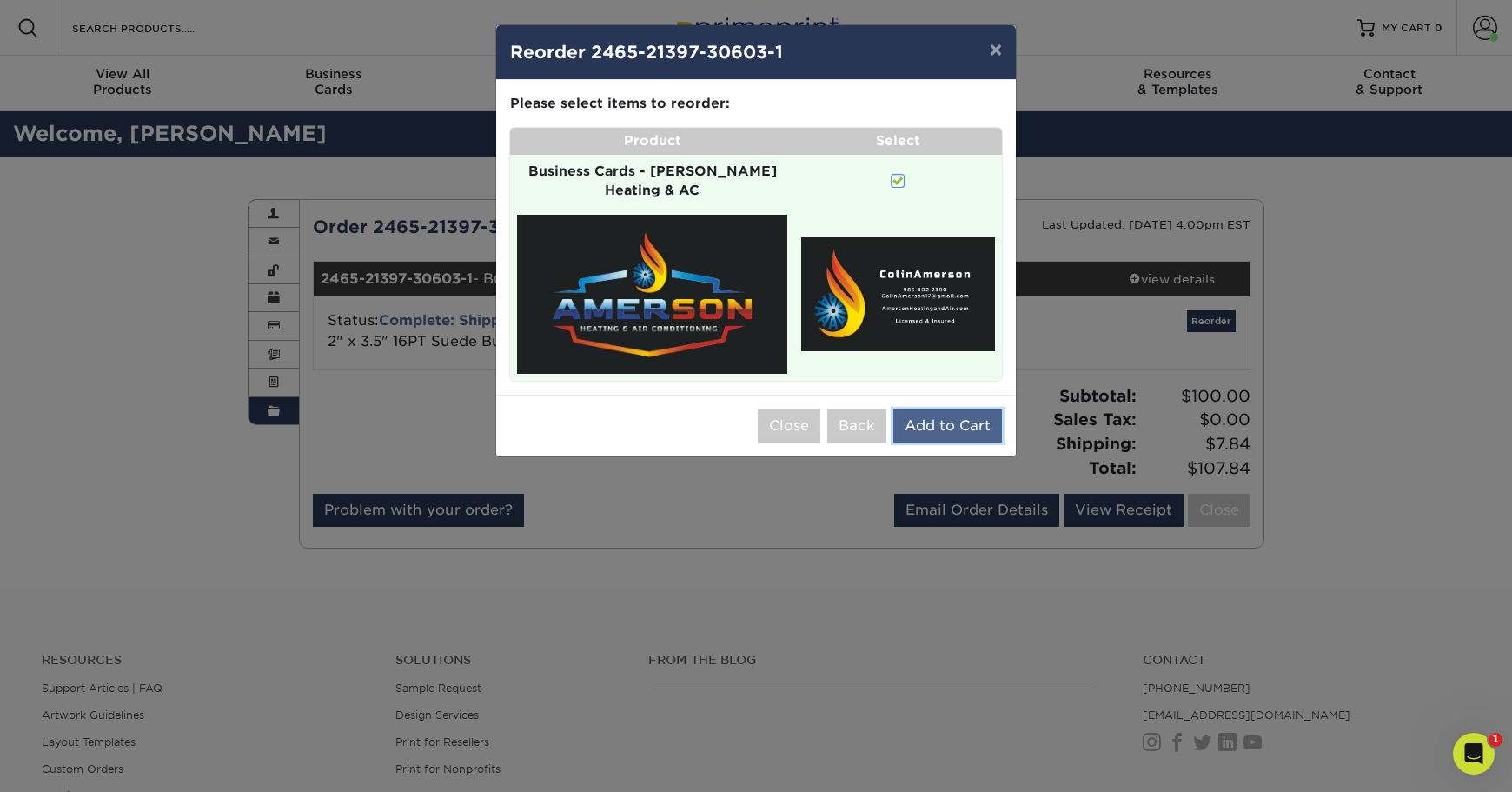
click at [941, 409] on button "Add to Cart" at bounding box center [947, 426] width 109 height 33
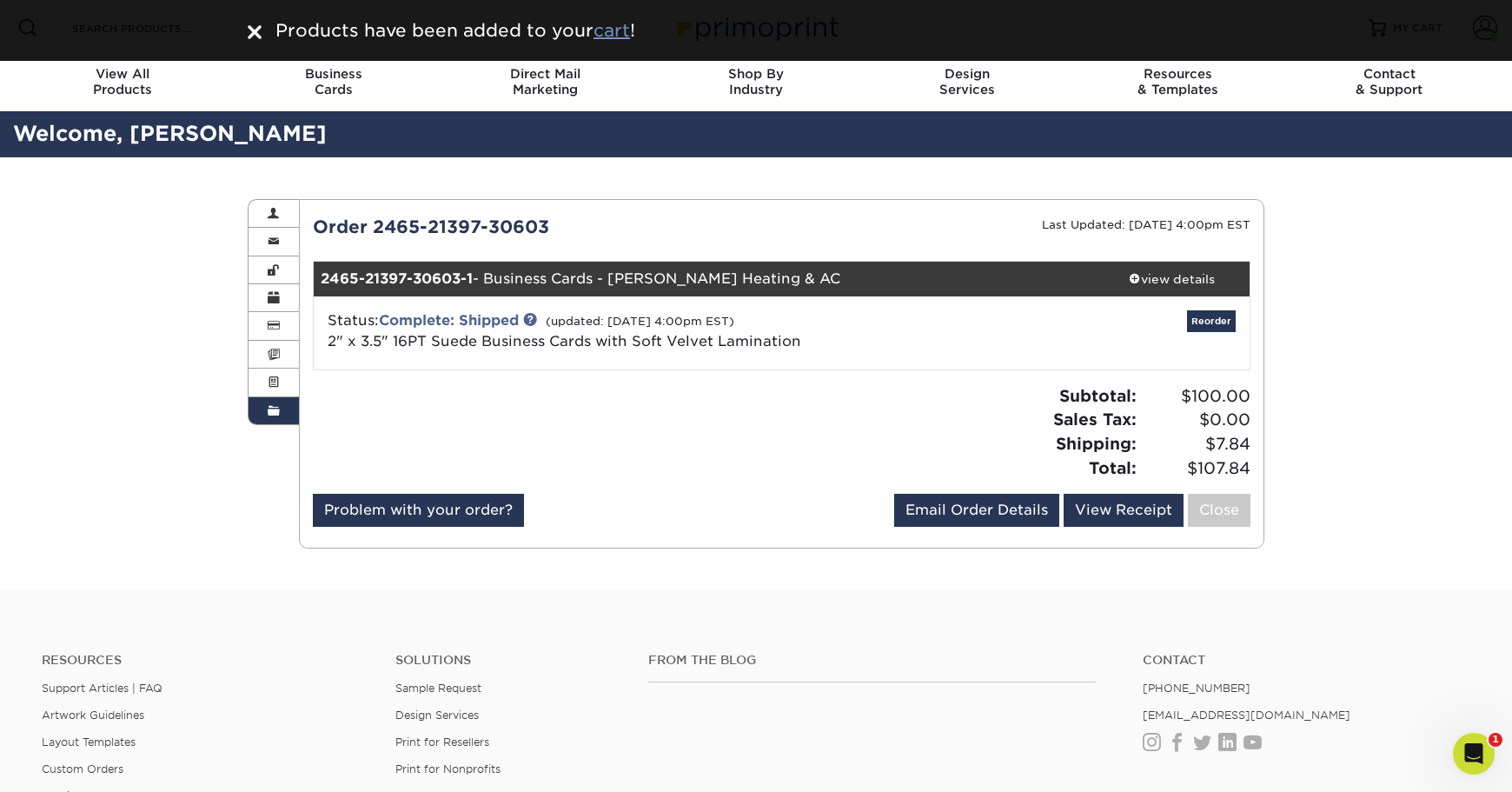
click at [621, 33] on u "cart" at bounding box center [612, 30] width 37 height 21
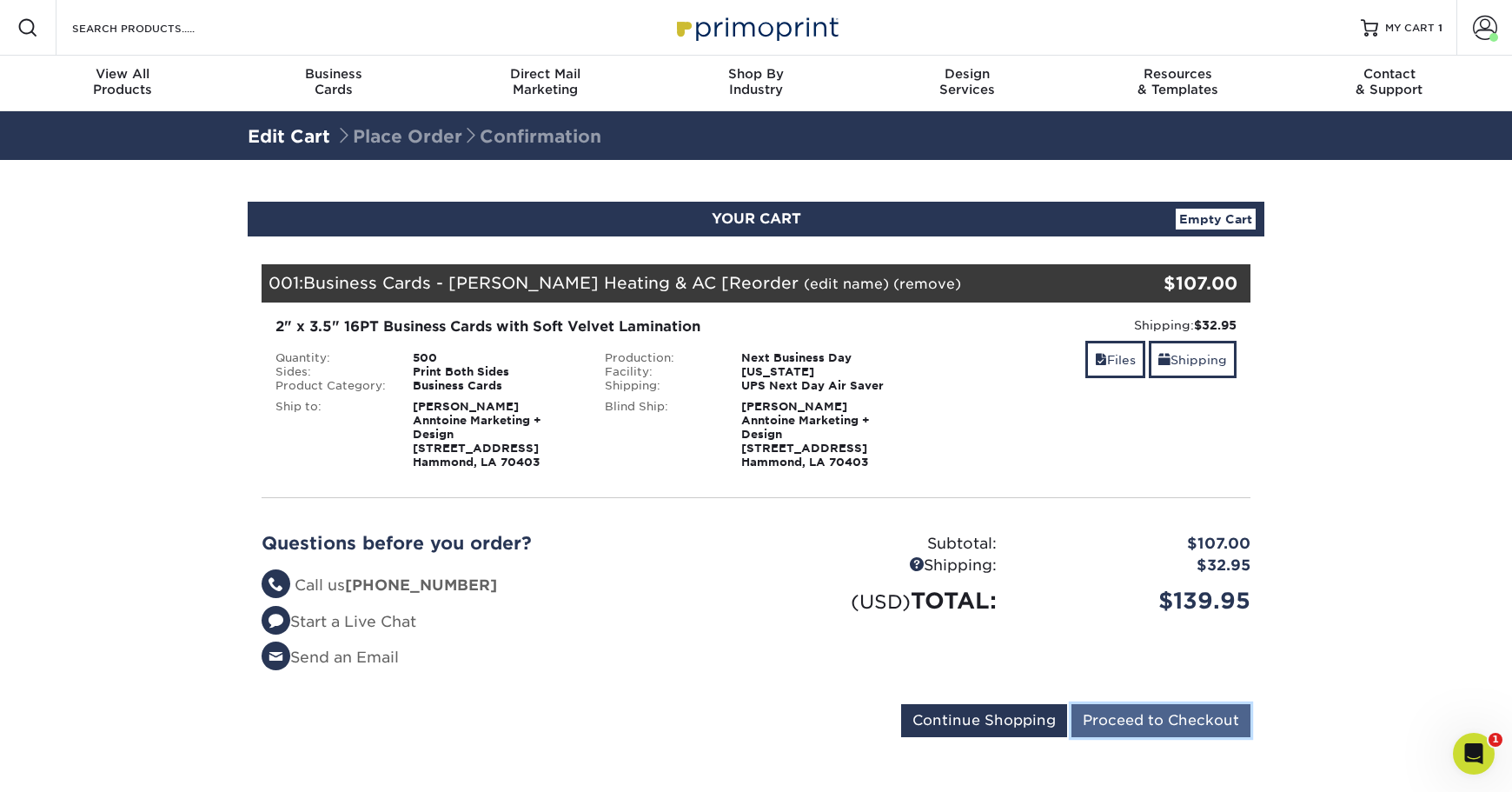
click at [1173, 717] on input "Proceed to Checkout" at bounding box center [1161, 721] width 179 height 33
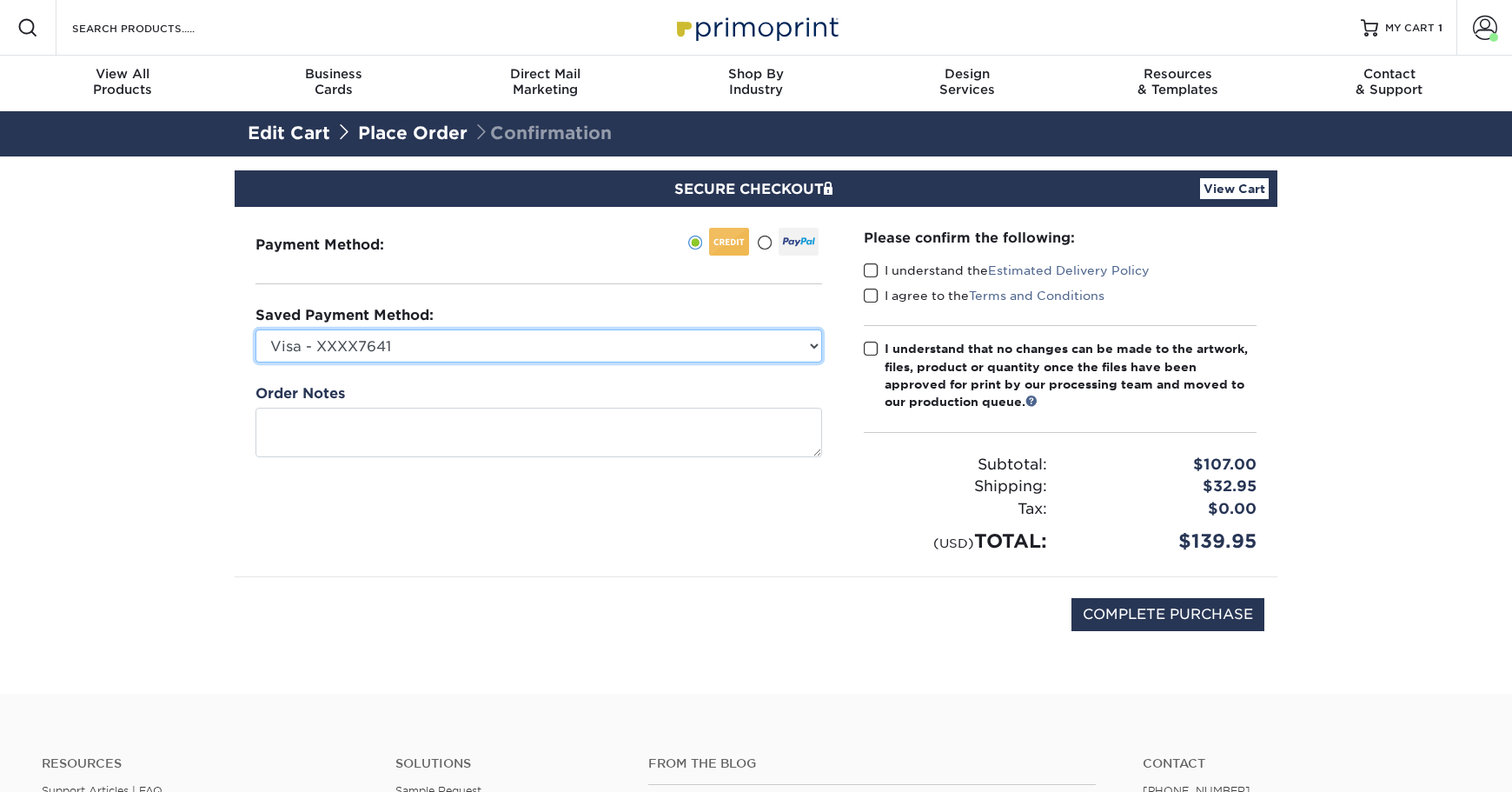
click at [473, 345] on select "Visa - XXXX7641 Visa - XXXX4375 Visa - XXXX8888 New Credit Card" at bounding box center [539, 346] width 567 height 33
select select "72196"
click at [256, 329] on select "Visa - XXXX7641 Visa - XXXX4375 Visa - XXXX8888 New Credit Card" at bounding box center [539, 346] width 567 height 33
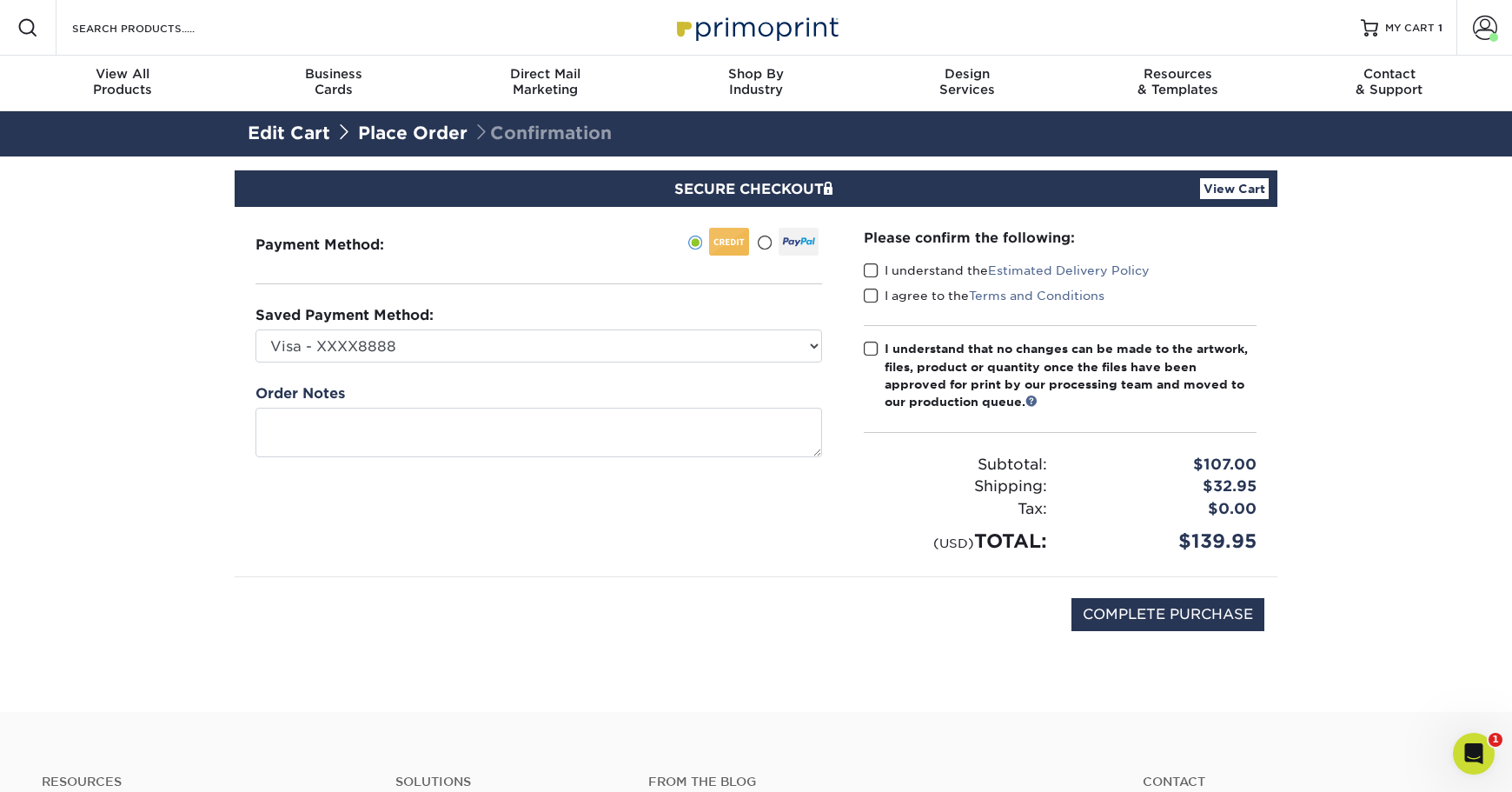
click at [870, 264] on span at bounding box center [870, 270] width 15 height 17
click at [0, 0] on input "I understand the Estimated Delivery Policy" at bounding box center [0, 0] width 0 height 0
click at [869, 296] on span at bounding box center [870, 296] width 15 height 17
click at [0, 0] on input "I agree to the Terms and Conditions" at bounding box center [0, 0] width 0 height 0
click at [869, 345] on span at bounding box center [870, 349] width 15 height 17
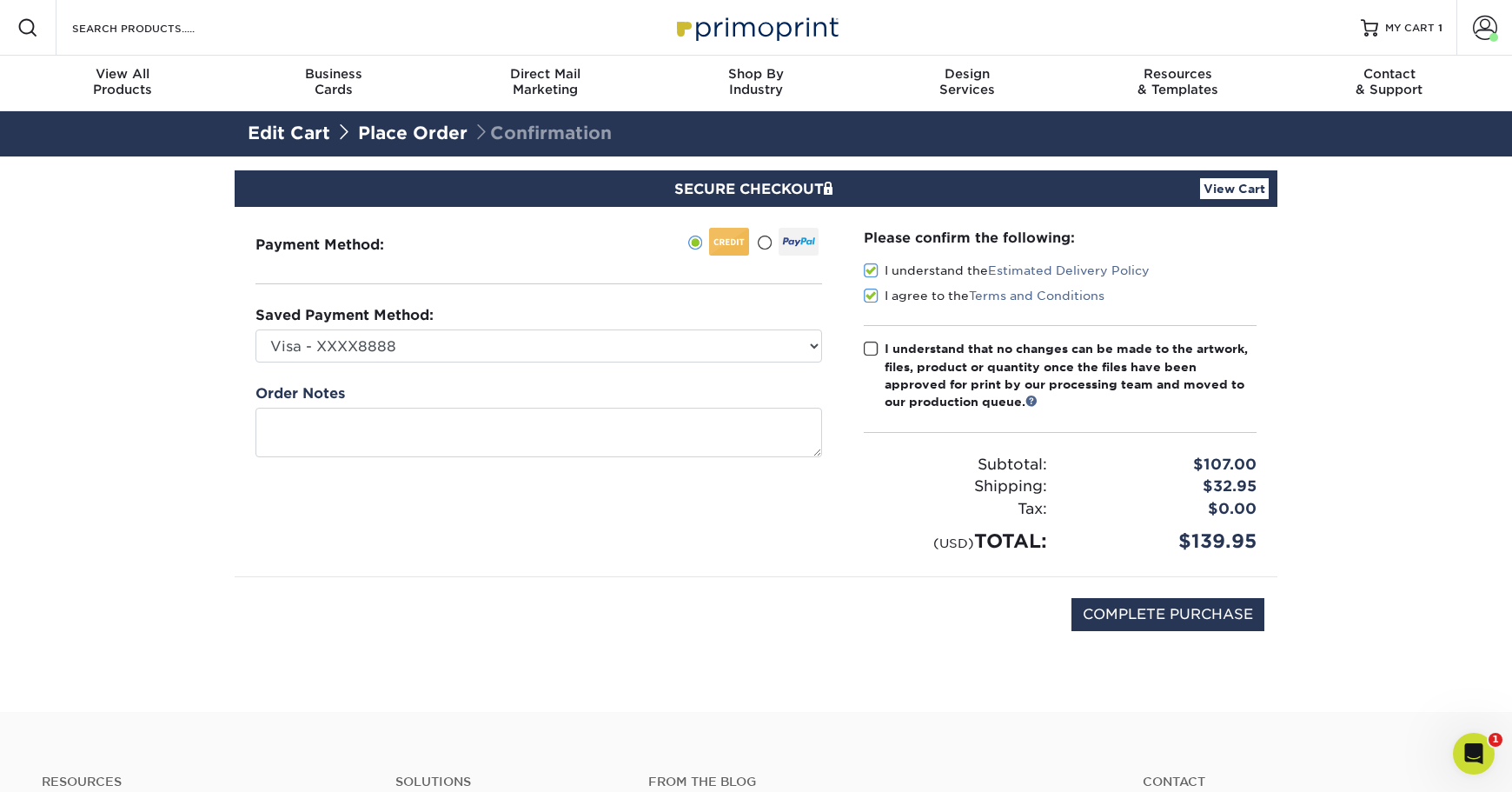
click at [0, 0] on input "I understand that no changes can be made to the artwork, files, product or quan…" at bounding box center [0, 0] width 0 height 0
click at [1179, 621] on input "COMPLETE PURCHASE" at bounding box center [1168, 615] width 193 height 33
type input "PROCESSING, PLEASE WAIT..."
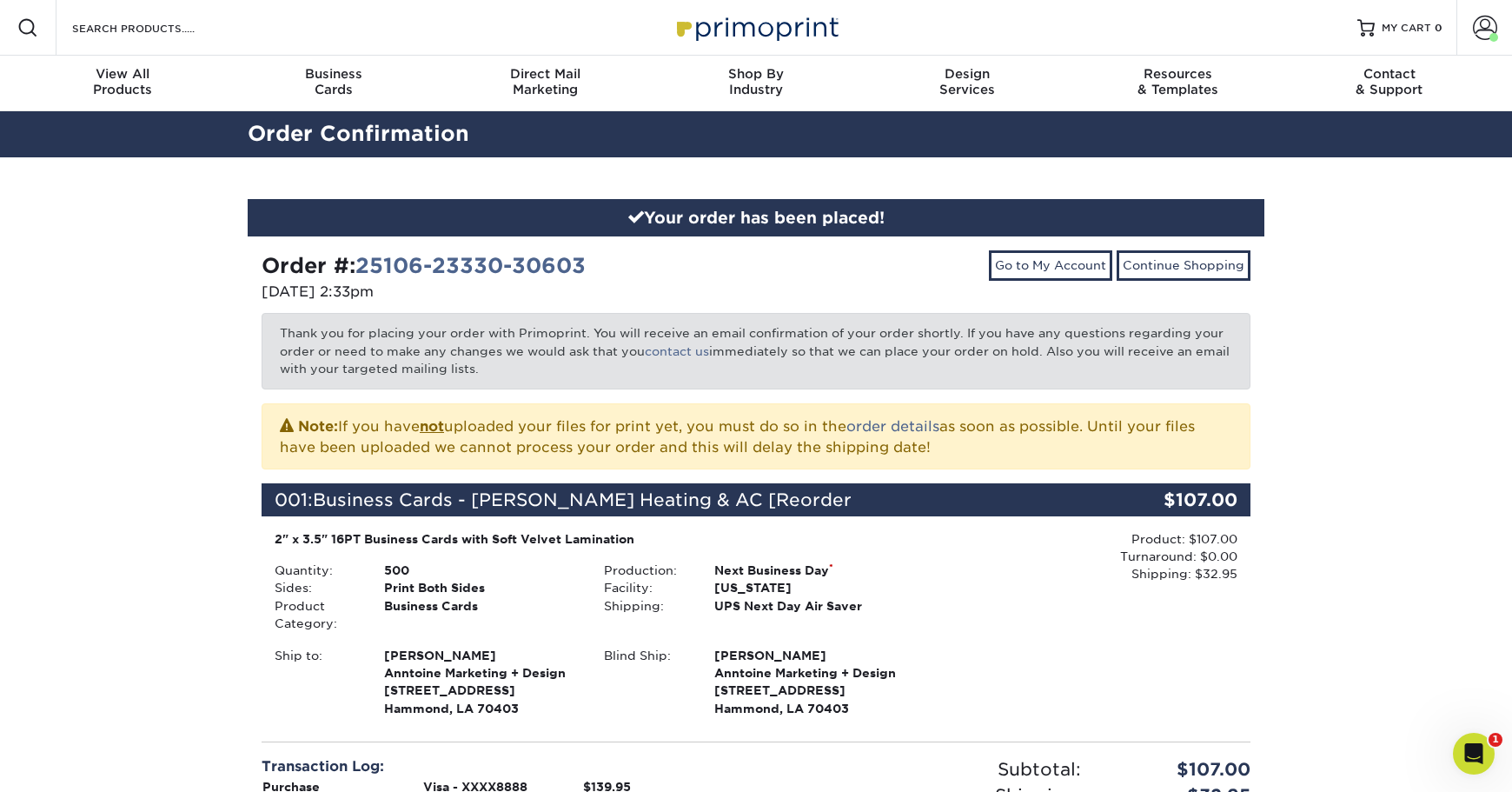
click at [1354, 493] on div "Your order has been placed! Order #: 25106-23330-30603 10/06/2025 2:33pm Go to …" at bounding box center [756, 599] width 1512 height 883
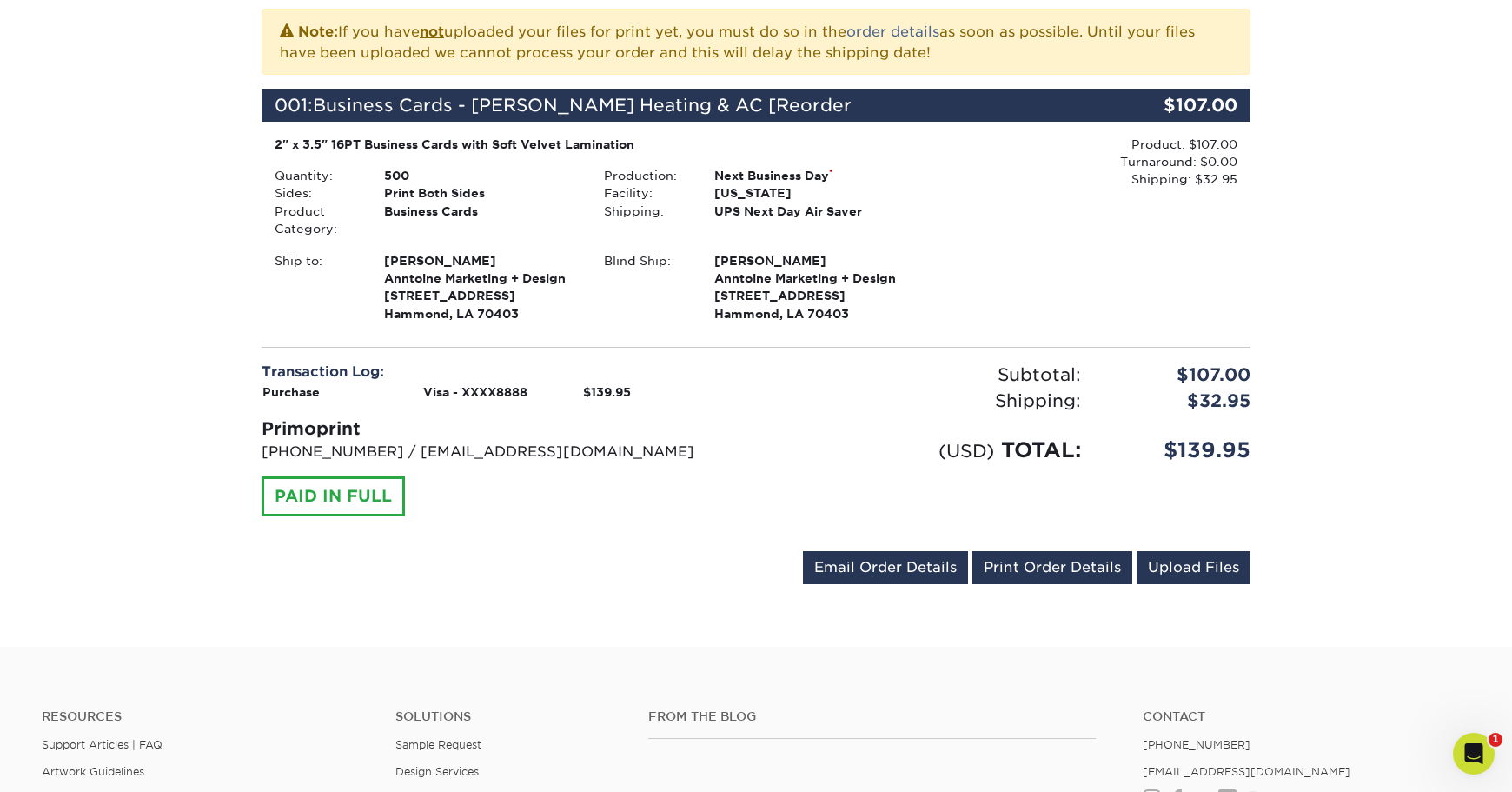
scroll to position [410, 0]
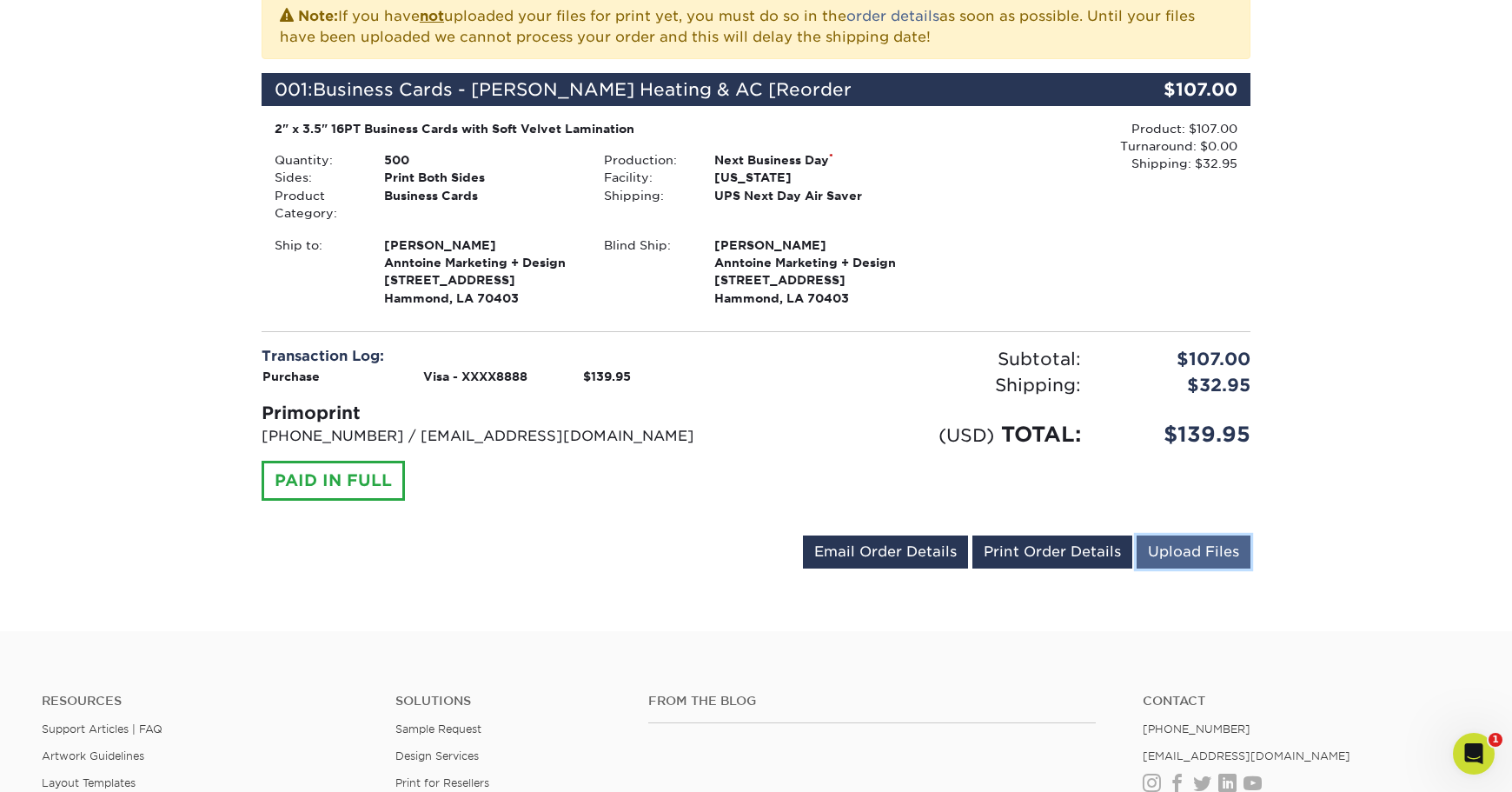
click at [1196, 550] on link "Upload Files" at bounding box center [1193, 552] width 114 height 33
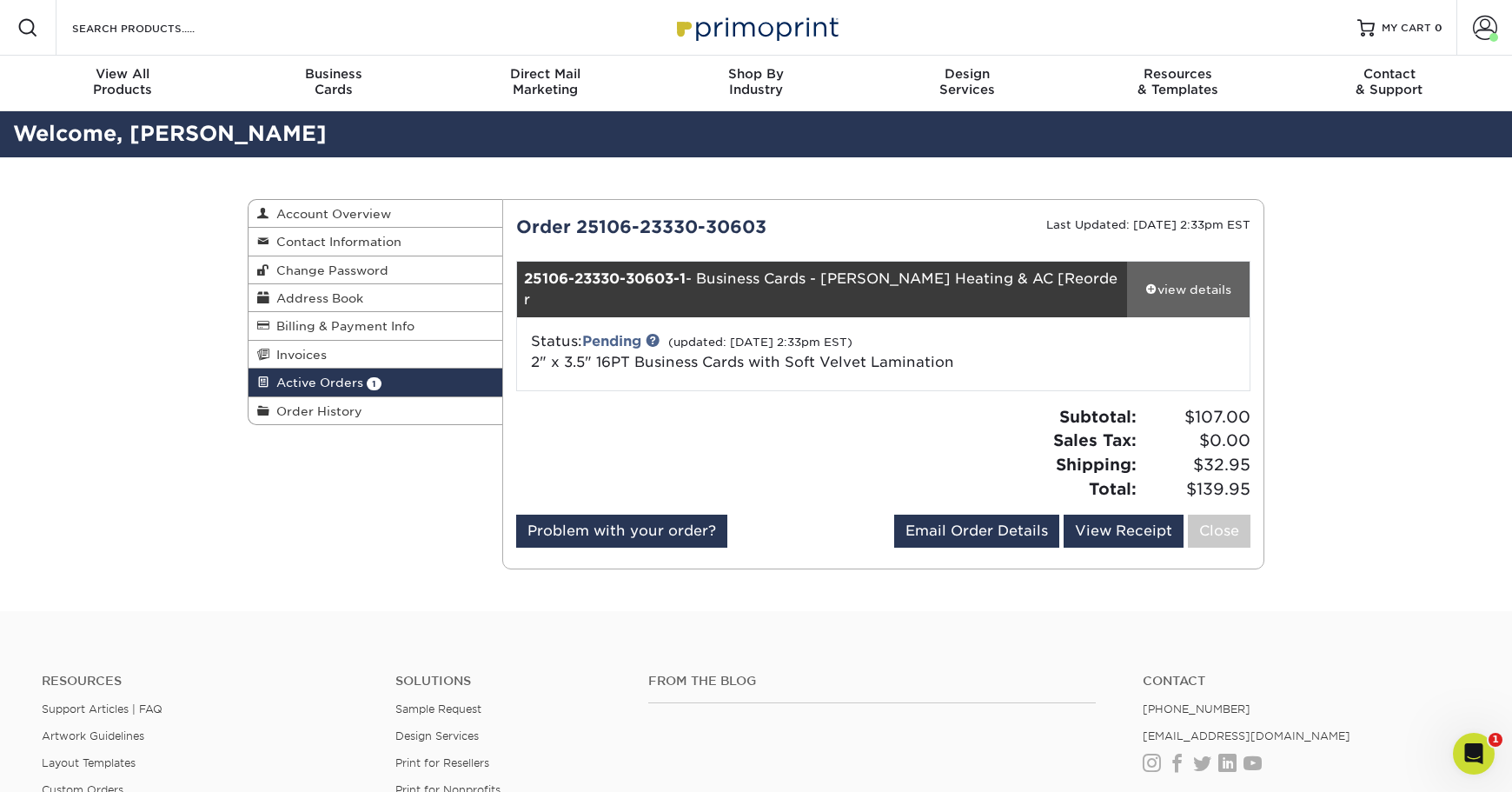
click at [1187, 281] on div "view details" at bounding box center [1188, 290] width 123 height 17
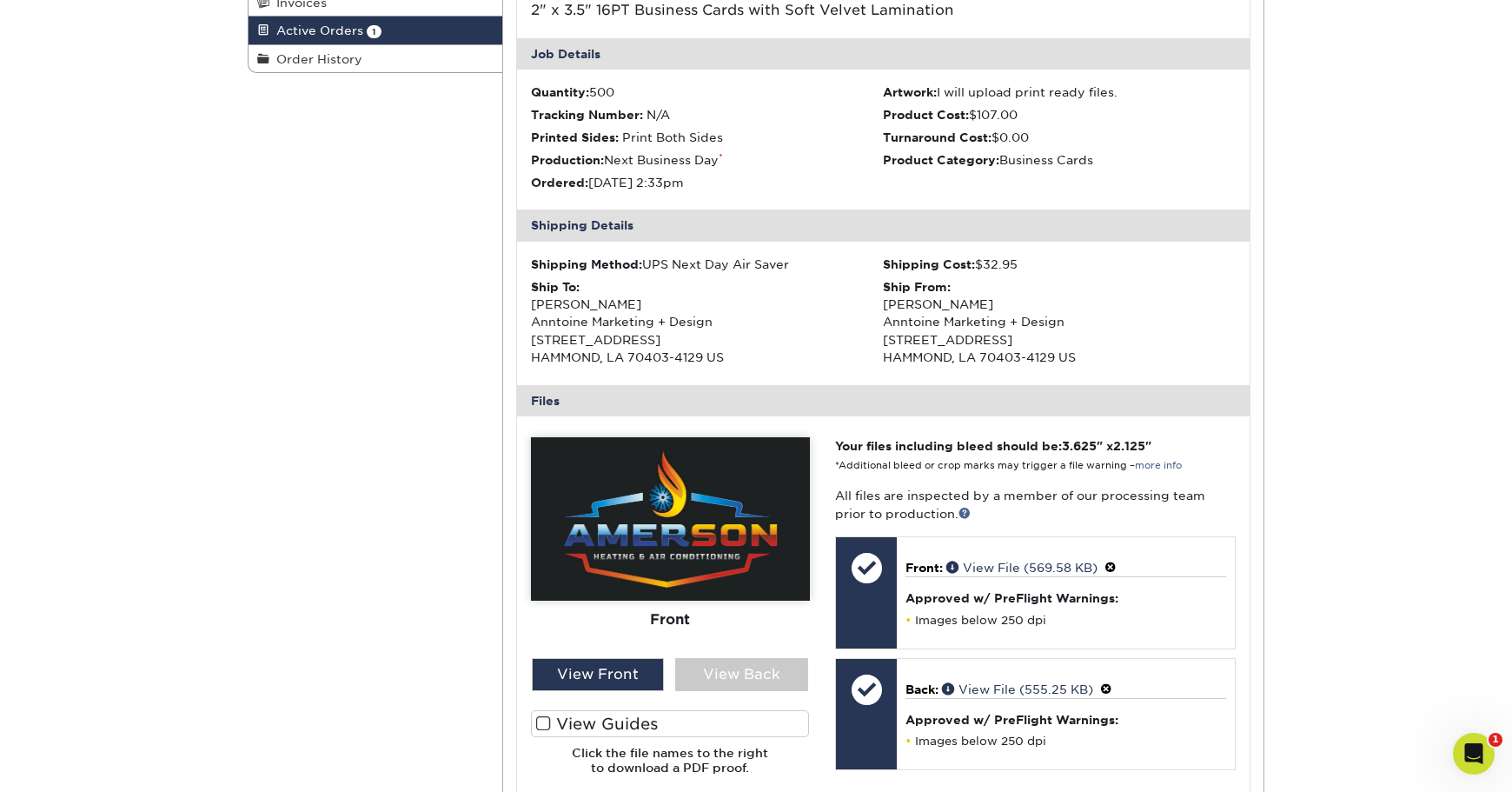
scroll to position [396, 0]
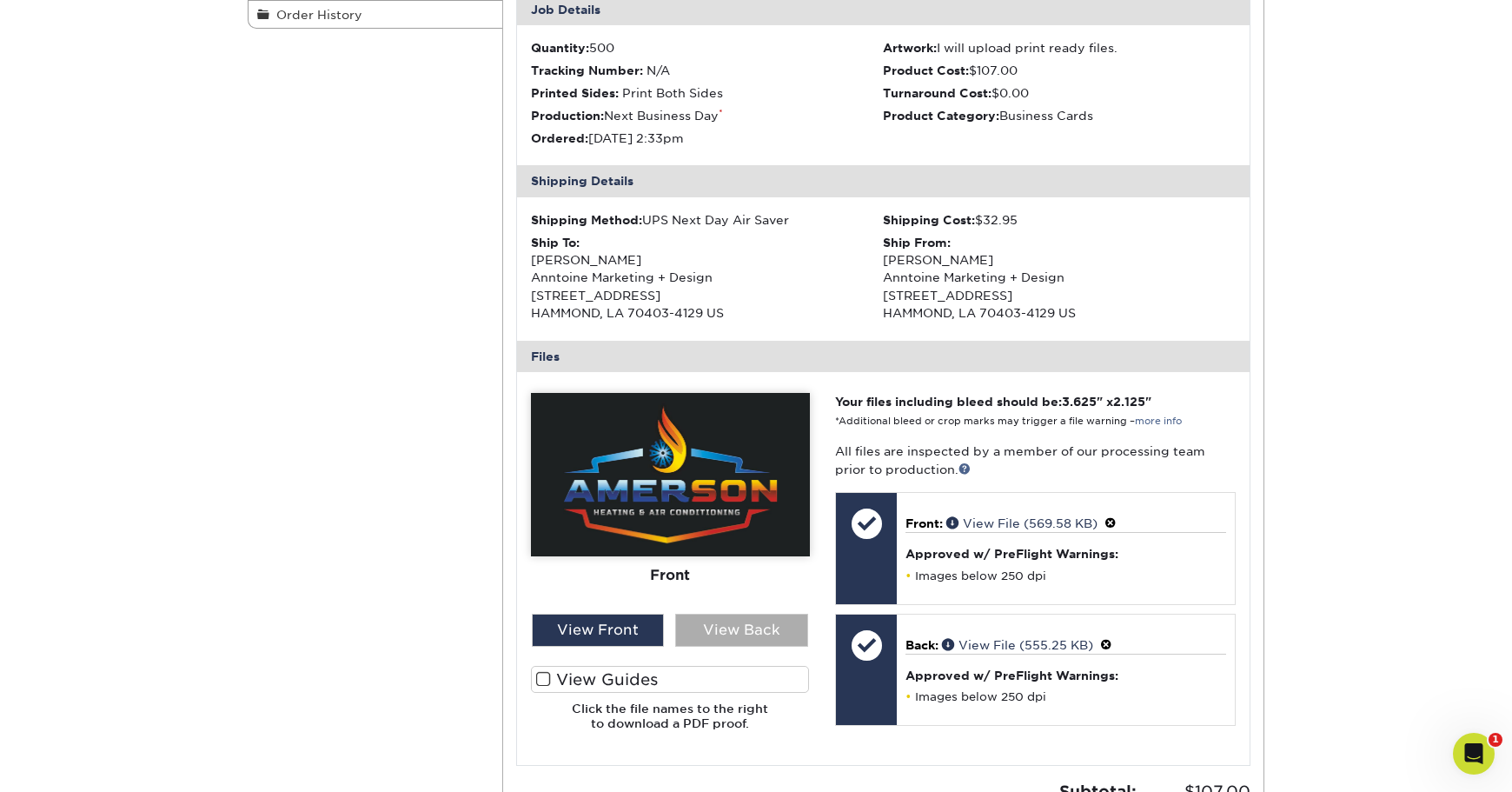
click at [736, 614] on div "View Back" at bounding box center [742, 630] width 133 height 33
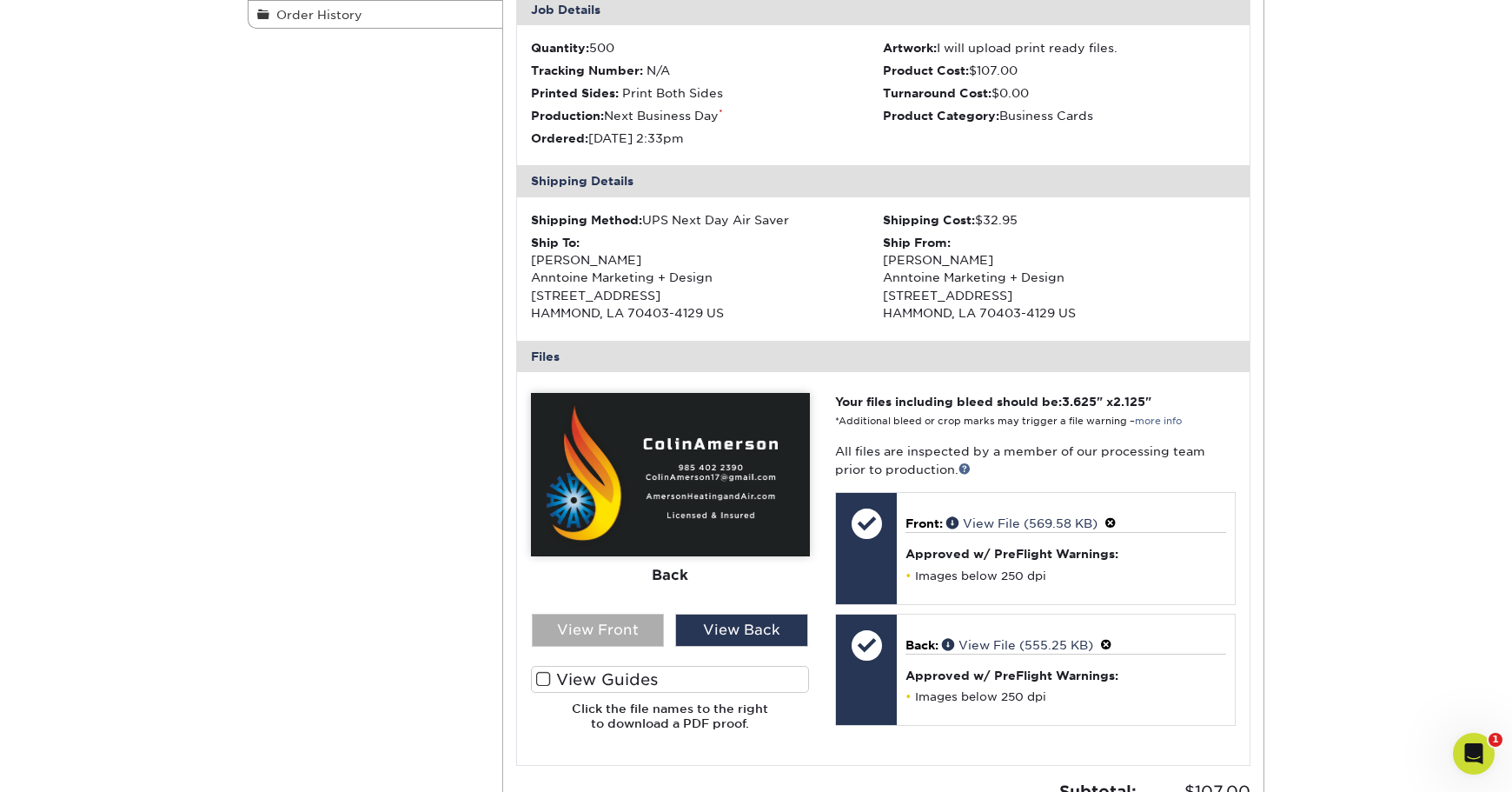
click at [625, 614] on div "View Front" at bounding box center [598, 630] width 133 height 33
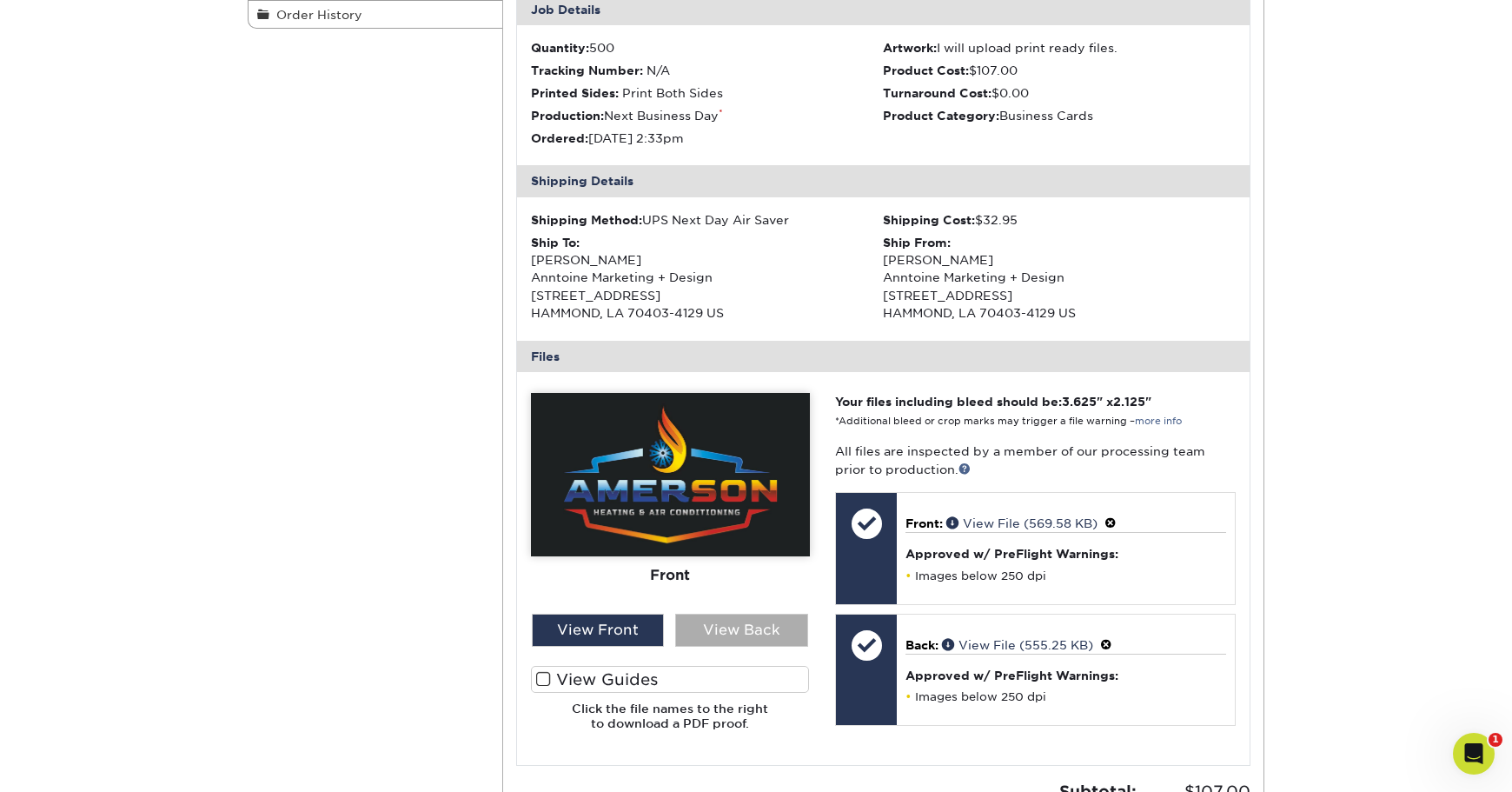
click at [741, 614] on div "View Back" at bounding box center [742, 630] width 133 height 33
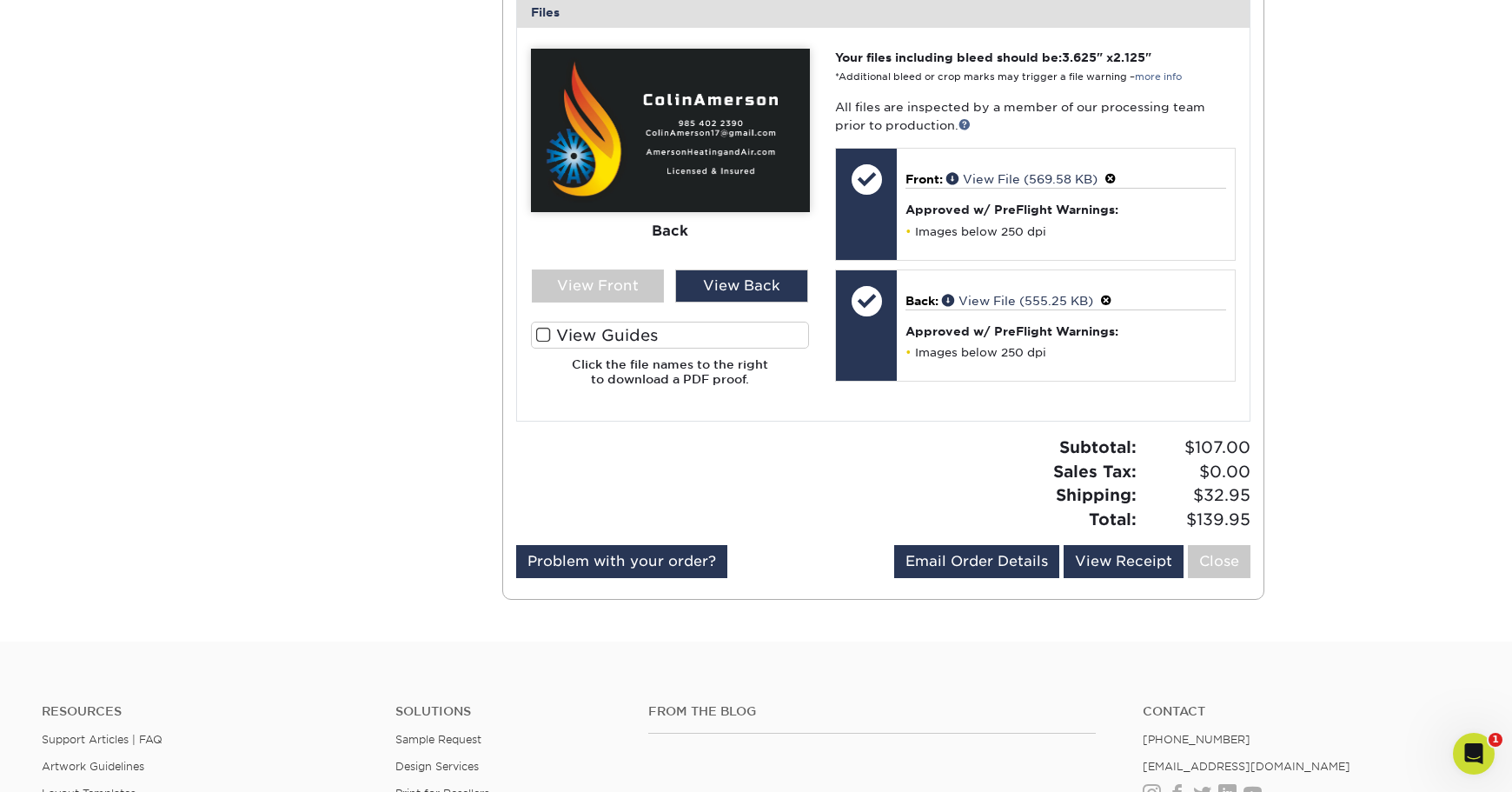
scroll to position [0, 0]
